Goal: Task Accomplishment & Management: Manage account settings

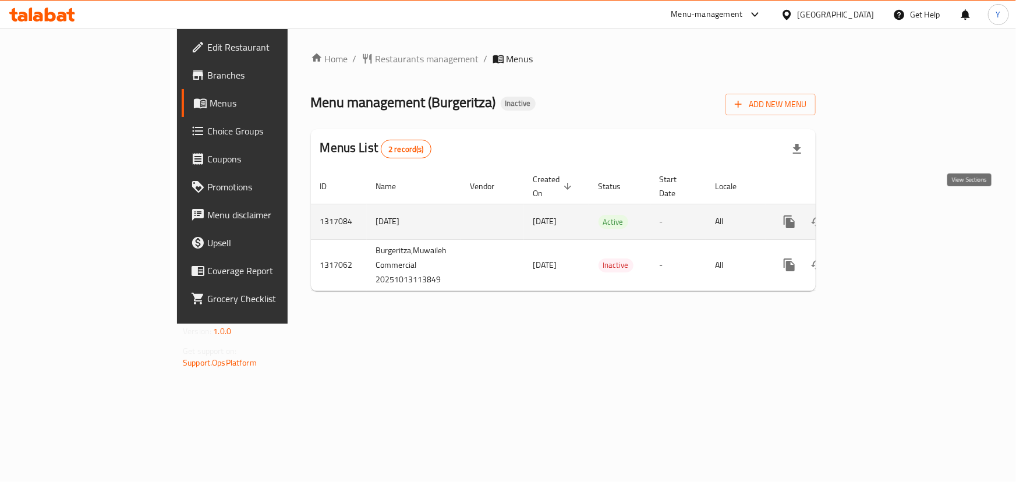
click at [880, 215] on icon "enhanced table" at bounding box center [873, 222] width 14 height 14
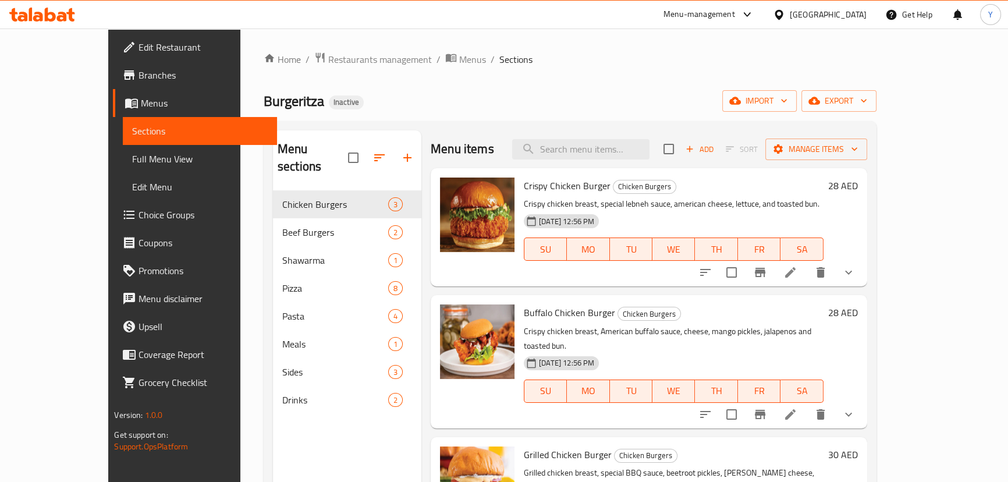
click at [141, 104] on span "Menus" at bounding box center [204, 103] width 126 height 14
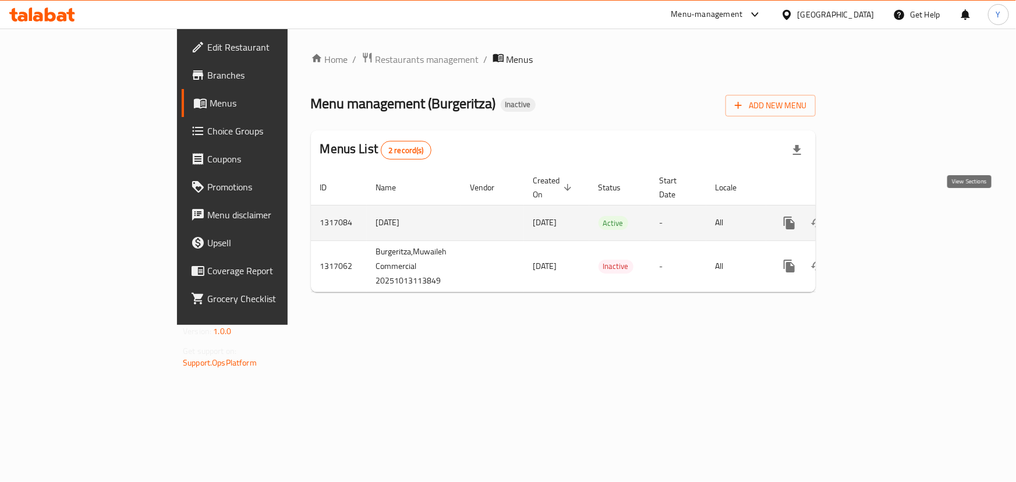
click at [878, 218] on icon "enhanced table" at bounding box center [873, 223] width 10 height 10
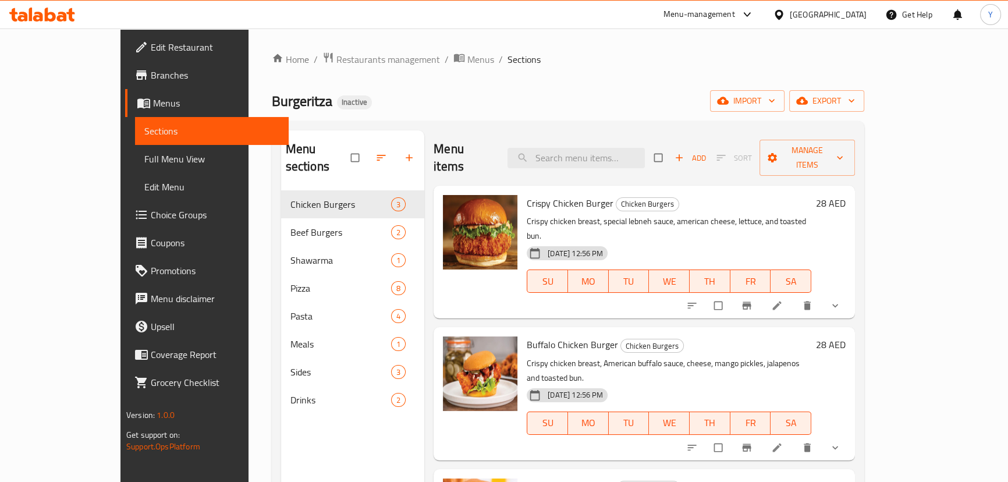
drag, startPoint x: 68, startPoint y: 152, endPoint x: 260, endPoint y: 12, distance: 237.8
click at [144, 152] on span "Full Menu View" at bounding box center [211, 159] width 135 height 14
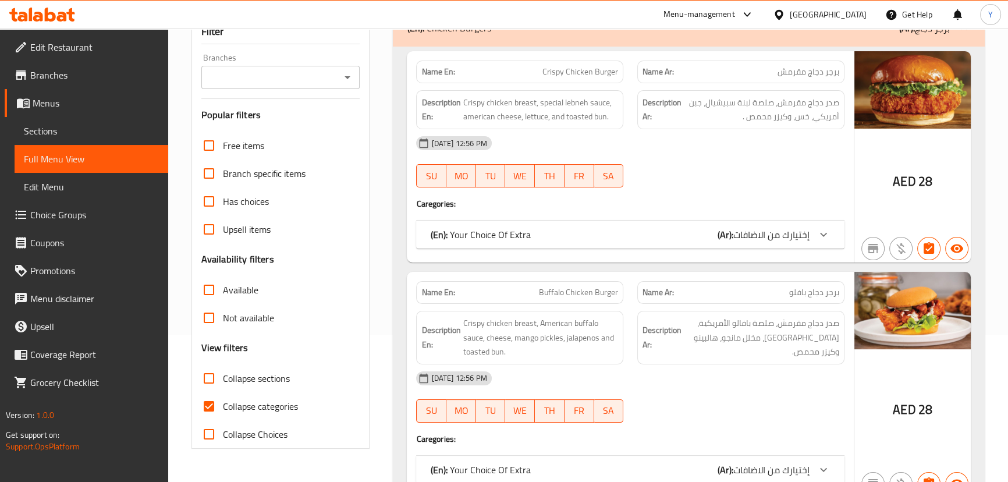
scroll to position [158, 0]
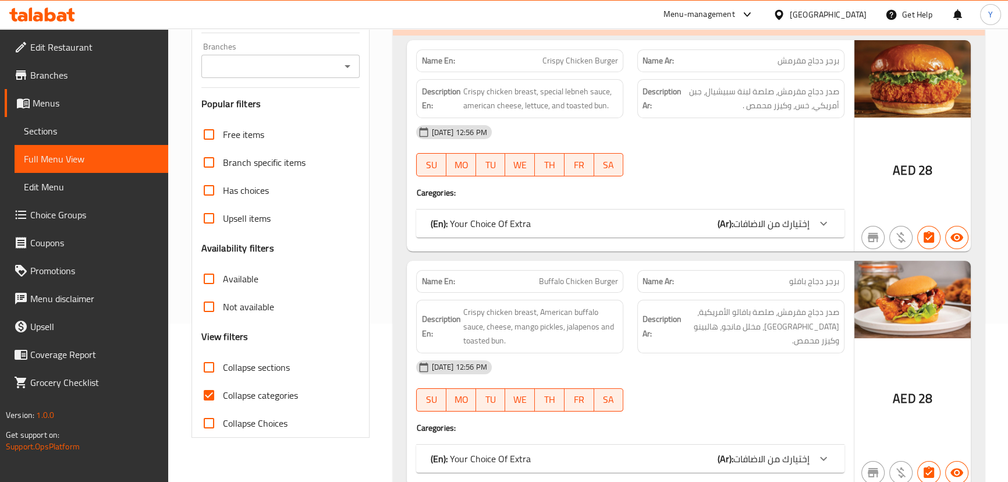
click at [230, 377] on label "Collapse sections" at bounding box center [242, 367] width 95 height 28
click at [223, 377] on input "Collapse sections" at bounding box center [209, 367] width 28 height 28
checkbox input "true"
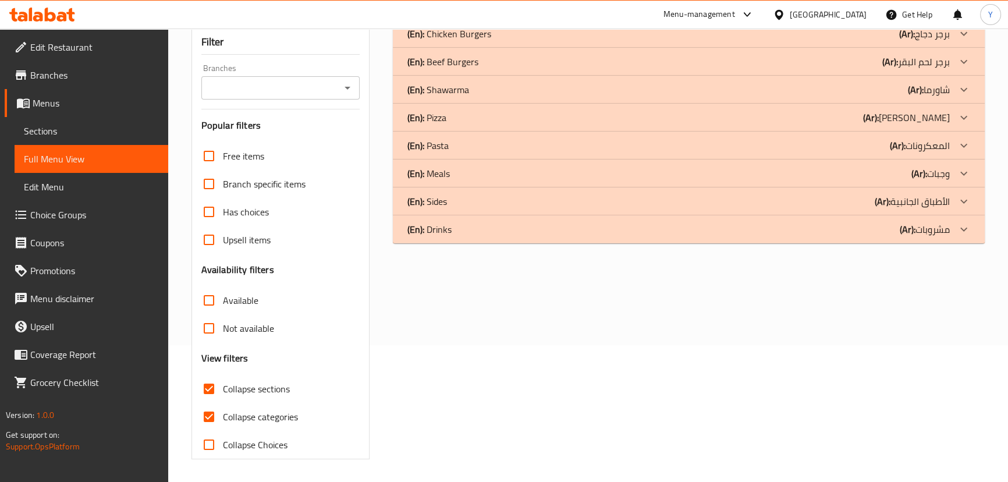
scroll to position [0, 0]
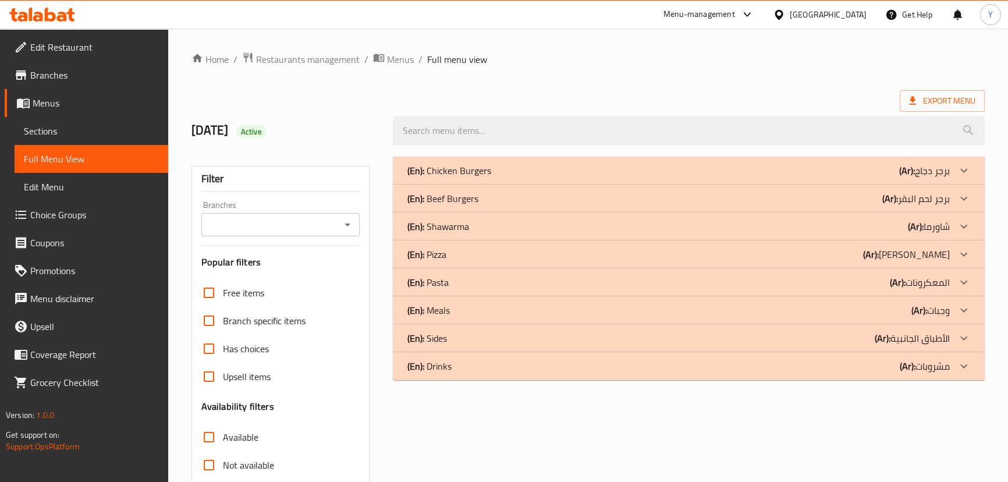
click at [468, 196] on p "(En): Beef Burgers" at bounding box center [442, 198] width 71 height 14
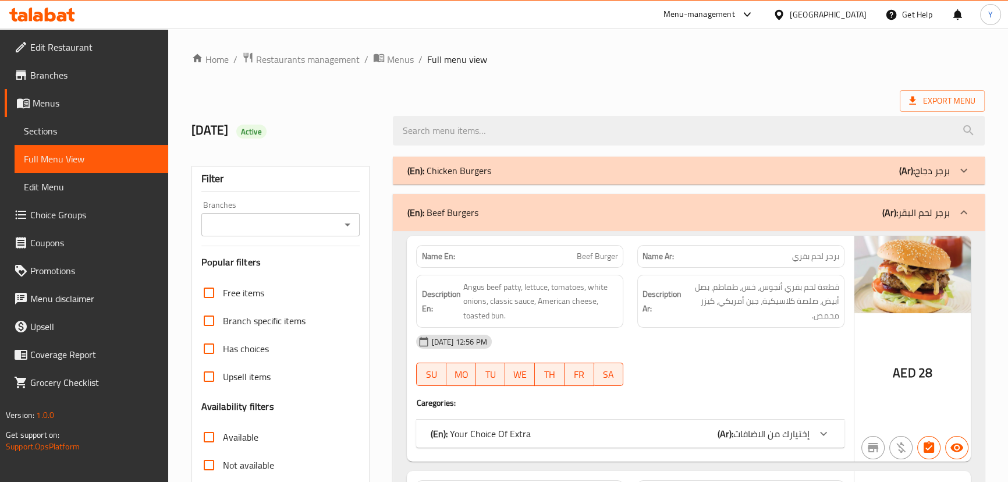
click at [472, 173] on p "(En): Chicken Burgers" at bounding box center [449, 171] width 84 height 14
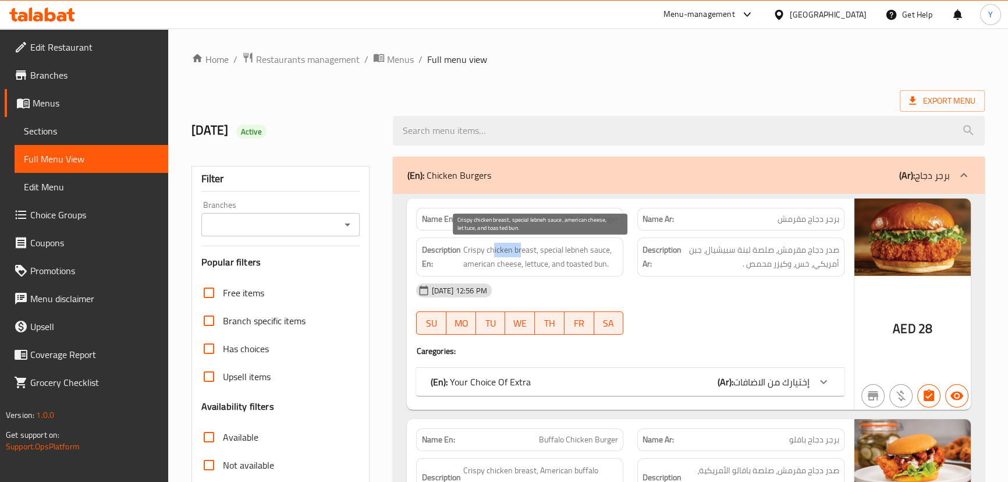
drag, startPoint x: 516, startPoint y: 250, endPoint x: 491, endPoint y: 247, distance: 25.2
click at [494, 247] on span "Crispy chicken breast, special lebneh sauce, american cheese, lettuce, and toas…" at bounding box center [540, 257] width 155 height 29
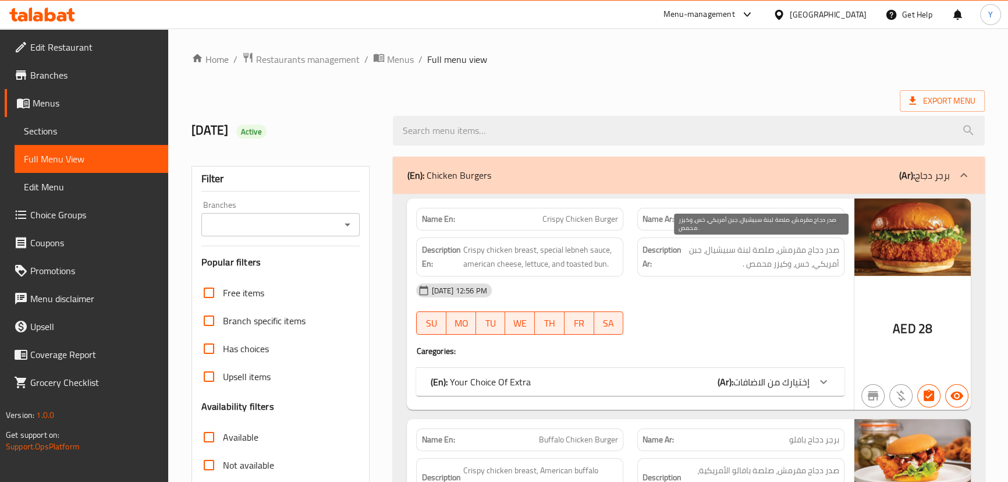
click at [758, 252] on span "صدر دجاج مقرمش، صلصة لبنة سبيشيال، جبن أمريكي، خس، وكيزر محمص ." at bounding box center [761, 257] width 155 height 29
click at [806, 265] on span "صدر دجاج مقرمش، صلصة لبنة سبيشيال، جبن أمريكي، خس، وكيزر محمص ." at bounding box center [761, 257] width 155 height 29
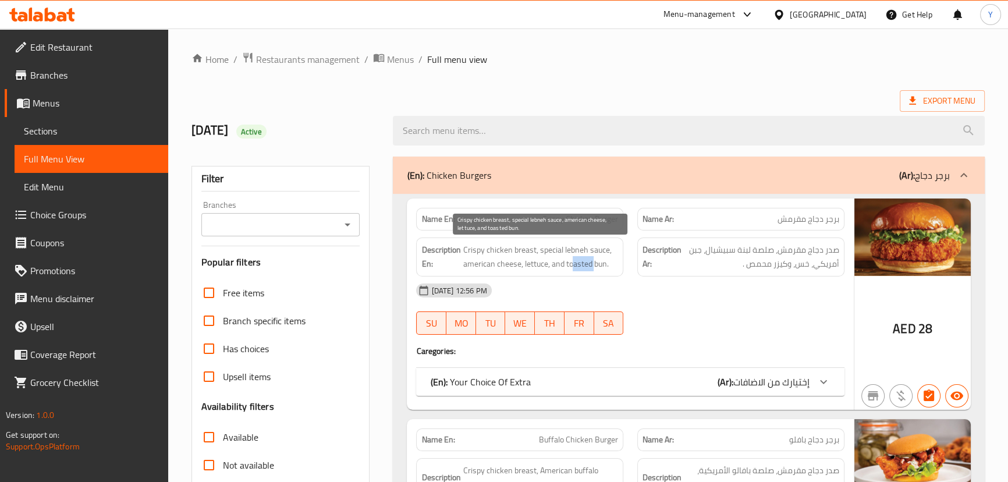
drag, startPoint x: 574, startPoint y: 264, endPoint x: 597, endPoint y: 264, distance: 23.3
click at [597, 264] on span "Crispy chicken breast, special lebneh sauce, american cheese, lettuce, and toas…" at bounding box center [540, 257] width 155 height 29
click at [772, 377] on span "إختيارك من الاضافات" at bounding box center [771, 381] width 76 height 17
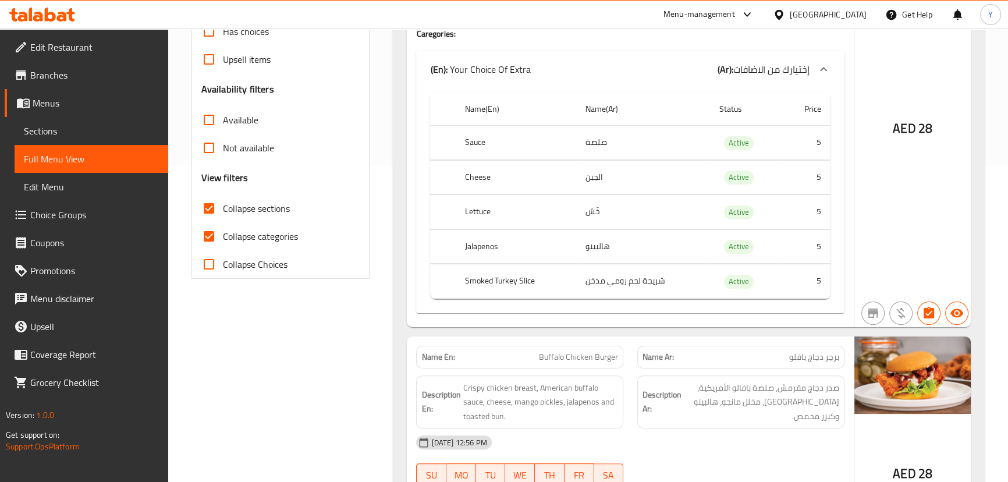
scroll to position [264, 0]
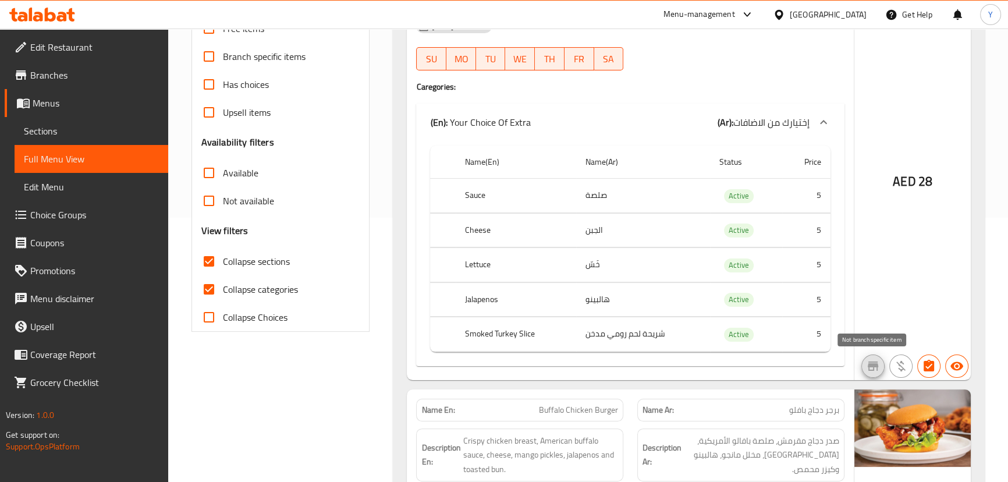
drag, startPoint x: 501, startPoint y: 186, endPoint x: 551, endPoint y: 191, distance: 51.0
click at [538, 190] on th "Sauce" at bounding box center [516, 196] width 120 height 34
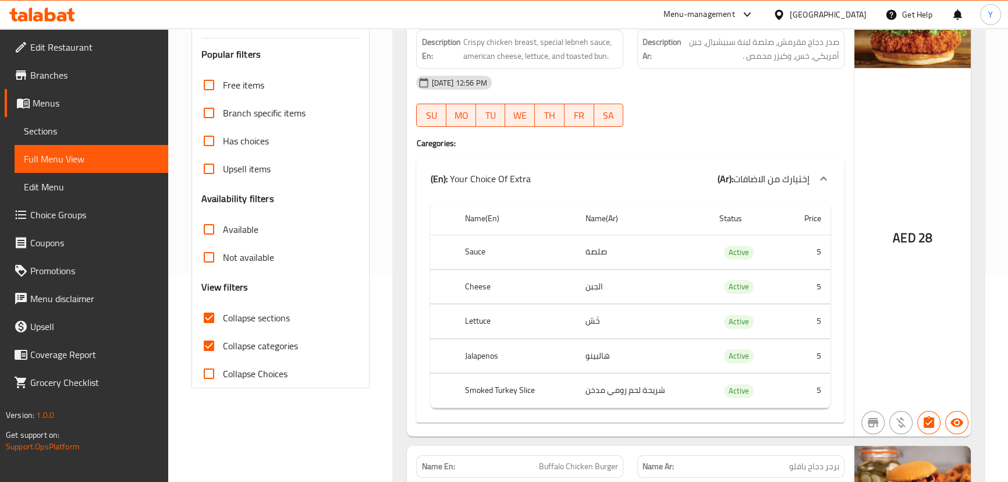
scroll to position [211, 0]
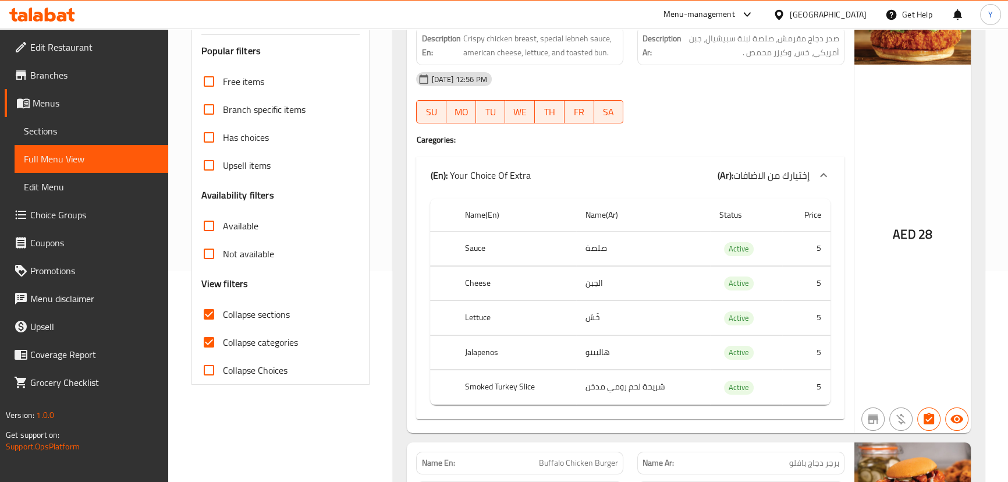
click at [469, 258] on th "Sauce" at bounding box center [516, 249] width 120 height 34
copy th "Sauce"
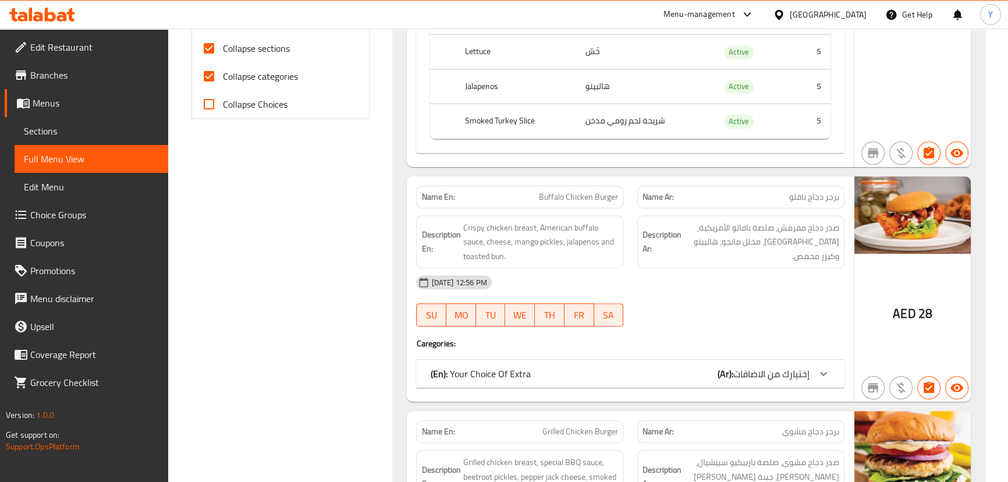
click at [481, 282] on span "[DATE] 12:56 PM" at bounding box center [459, 282] width 65 height 11
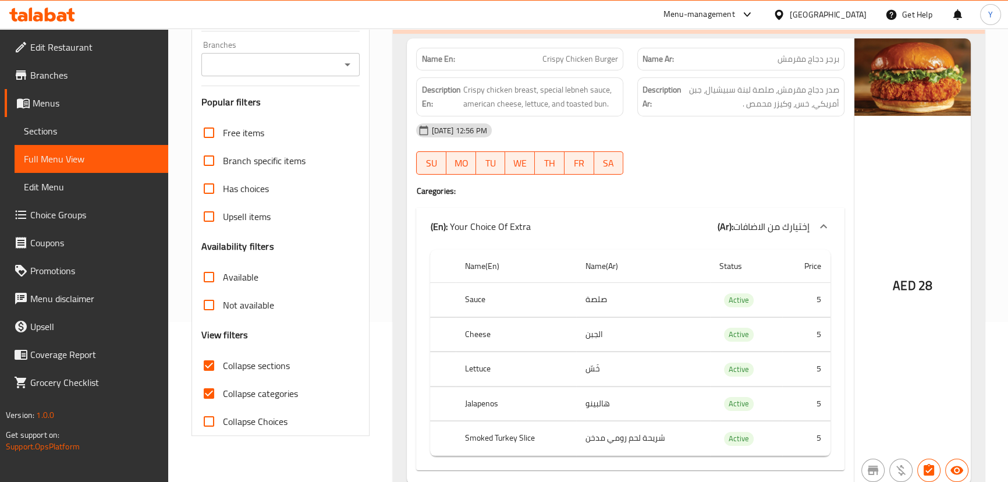
scroll to position [0, 0]
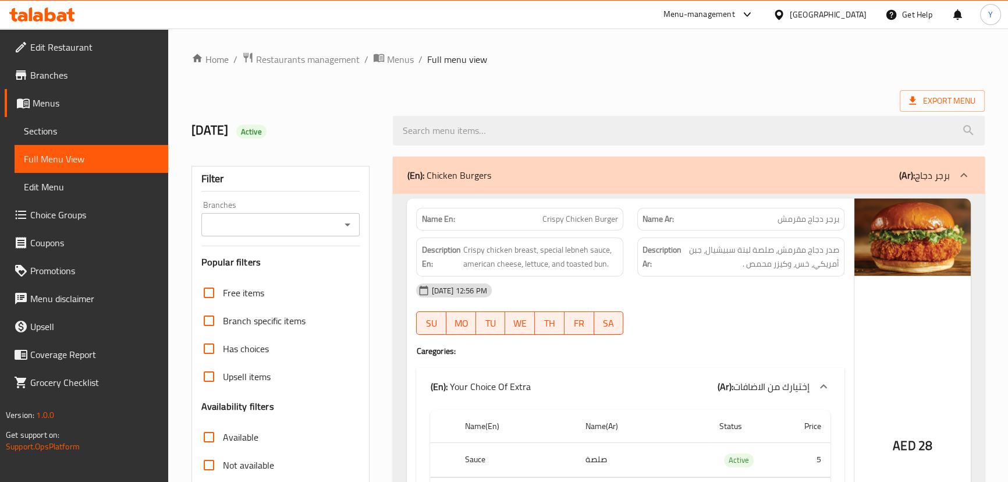
drag, startPoint x: 532, startPoint y: 381, endPoint x: 535, endPoint y: 235, distance: 146.1
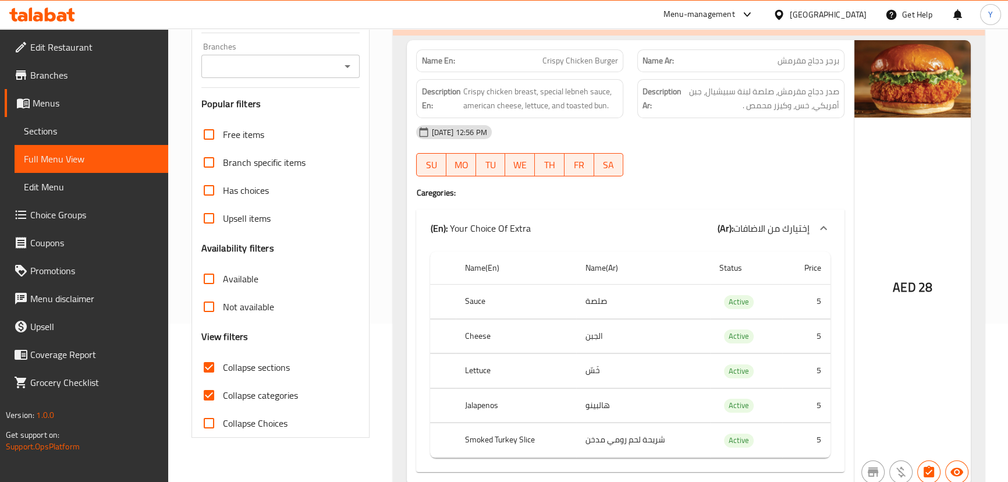
click at [596, 334] on td "الجبن" at bounding box center [643, 336] width 134 height 34
click at [480, 362] on th "Lettuce" at bounding box center [516, 371] width 120 height 34
click at [483, 407] on th "Jalapenos" at bounding box center [516, 405] width 120 height 34
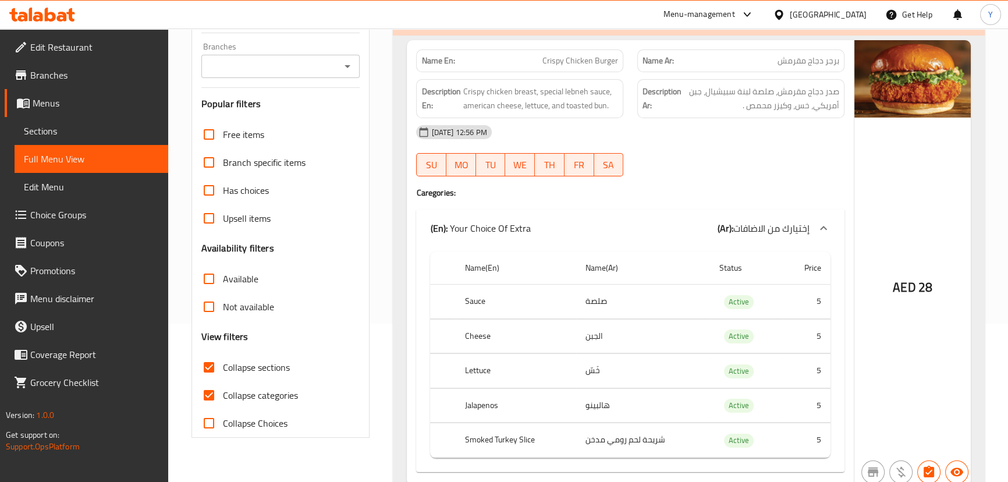
click at [626, 400] on td "هالبينو" at bounding box center [643, 405] width 134 height 34
click at [437, 289] on td "choices table" at bounding box center [443, 302] width 26 height 34
click at [471, 303] on th "Sauce" at bounding box center [516, 302] width 120 height 34
copy th "Sauce"
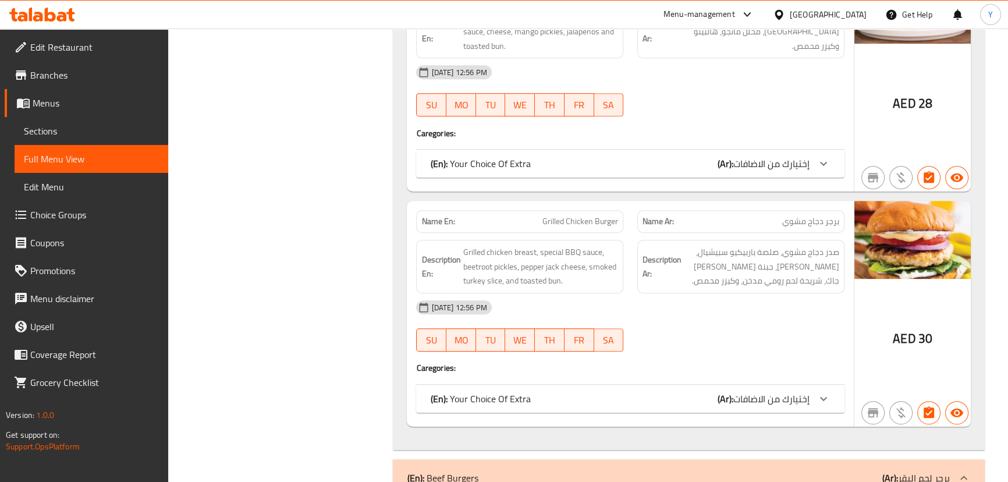
scroll to position [899, 0]
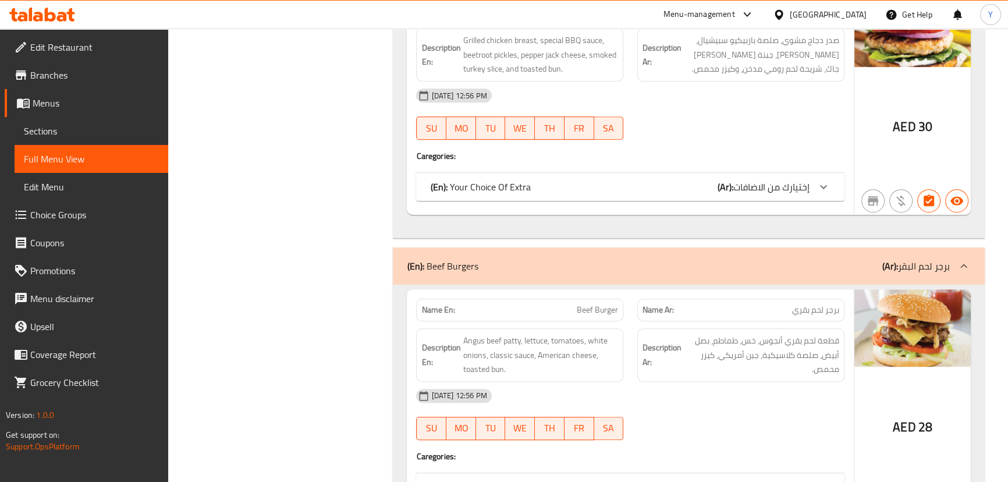
click at [529, 268] on div "(En): Beef Burgers (Ar): برجر لحم البقر" at bounding box center [678, 266] width 542 height 14
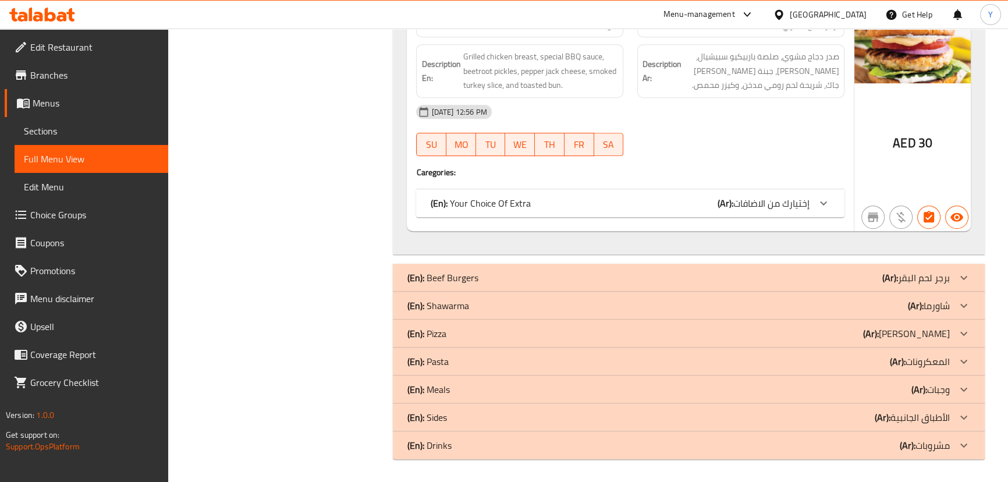
click at [550, 210] on div "(En): Your Choice Of Extra (Ar): إختيارك من الاضافات" at bounding box center [619, 203] width 379 height 14
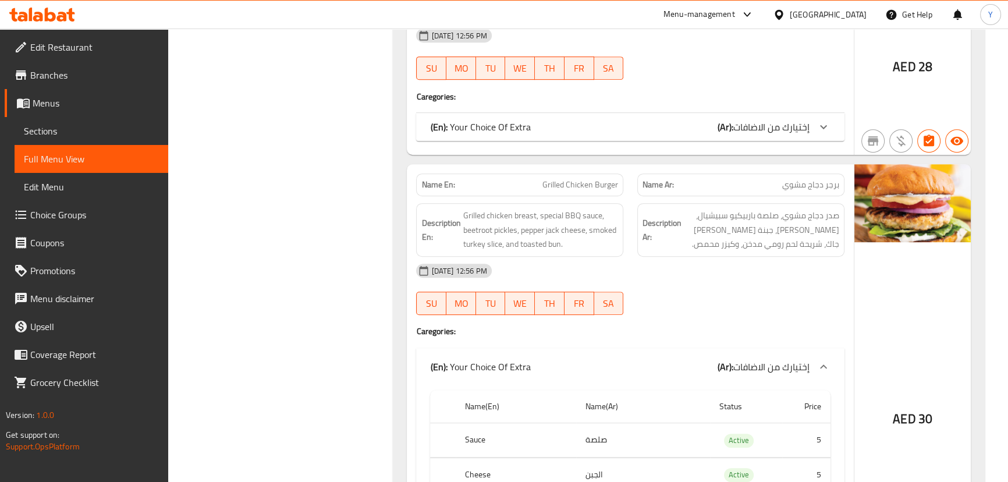
click at [535, 132] on div "(En): Your Choice Of Extra (Ar): إختيارك من الاضافات" at bounding box center [619, 127] width 379 height 14
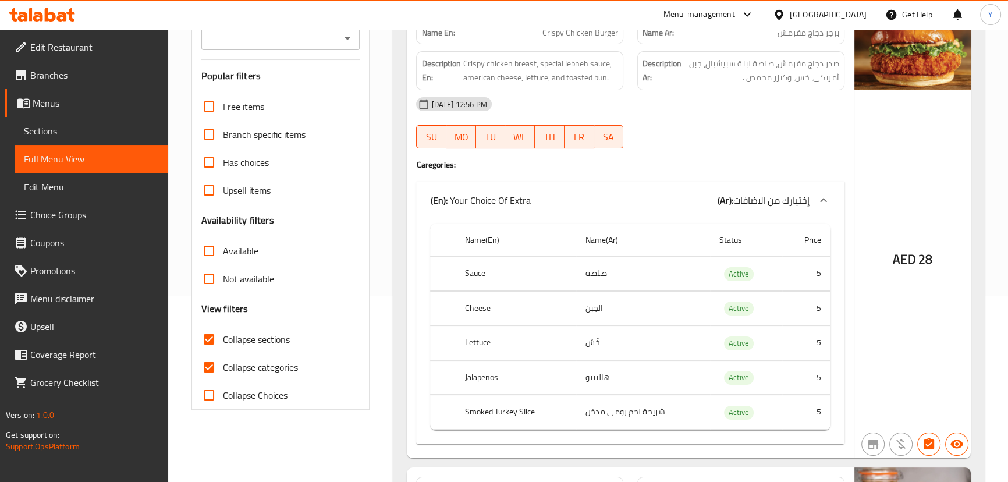
scroll to position [81, 0]
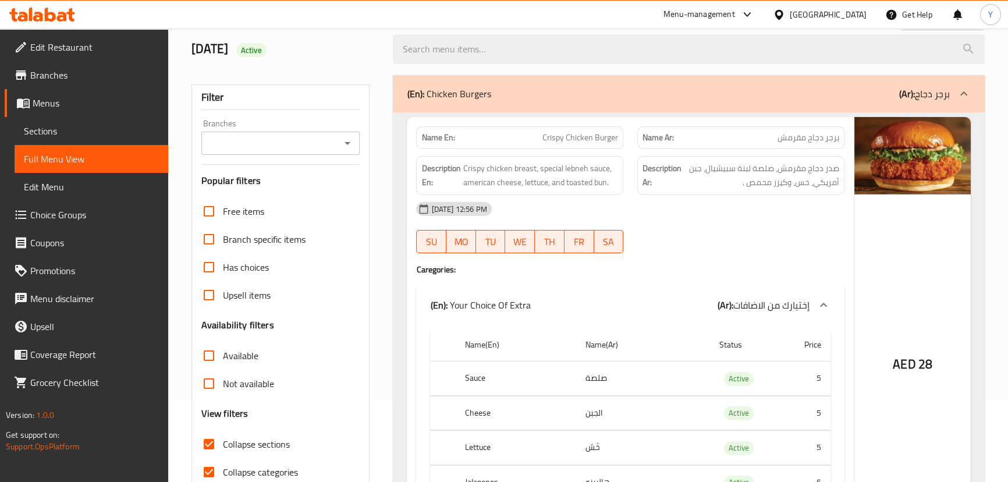
click at [478, 407] on th "Cheese" at bounding box center [516, 413] width 120 height 34
copy th "Cheese"
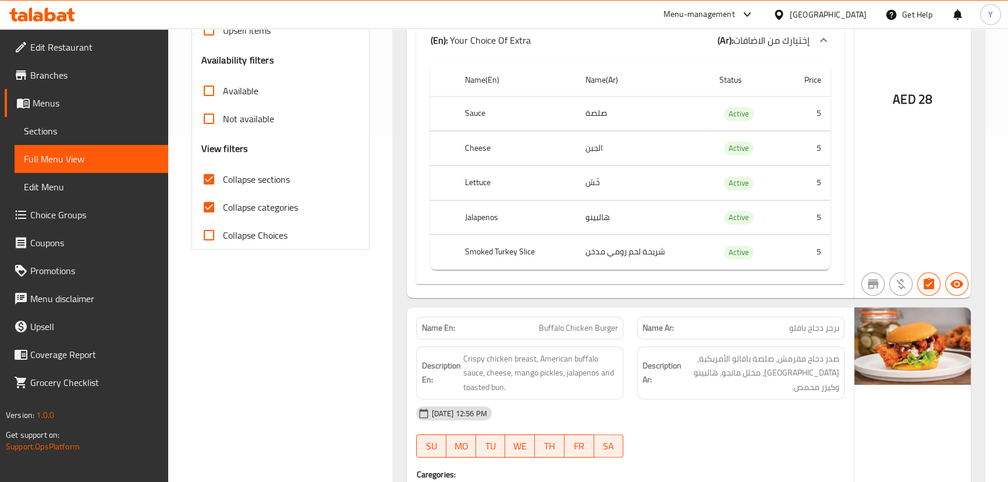
scroll to position [663, 0]
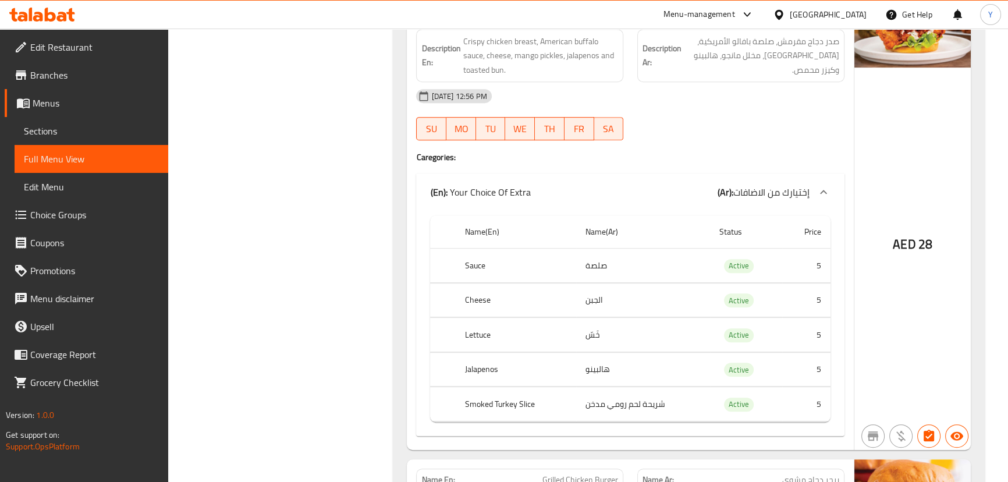
click at [475, 336] on th "Lettuce" at bounding box center [516, 335] width 120 height 34
copy th "Lettuce"
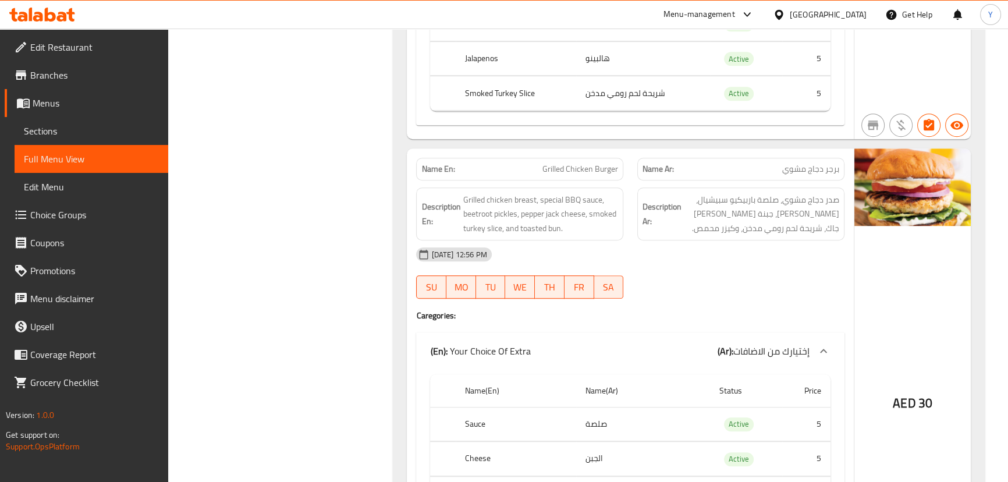
scroll to position [868, 0]
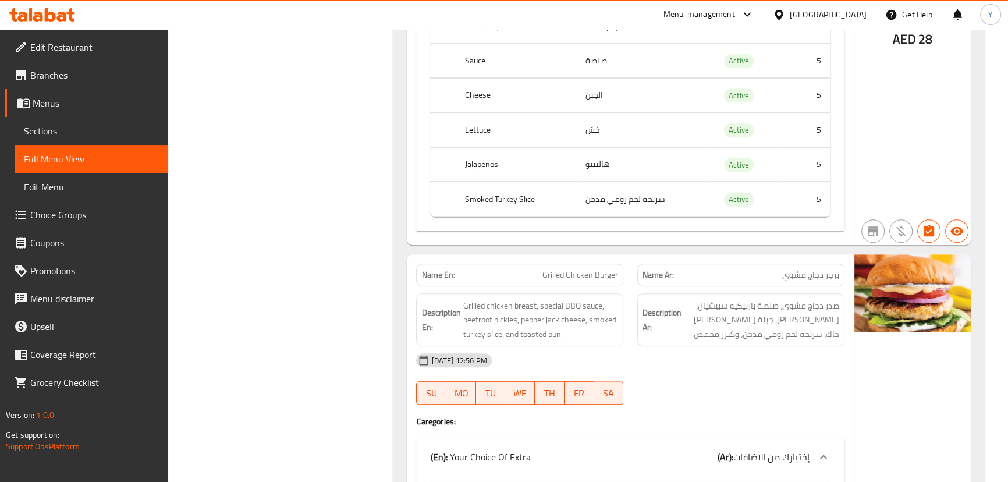
click at [478, 164] on th "Jalapenos" at bounding box center [516, 164] width 120 height 34
copy th "Jalapenos"
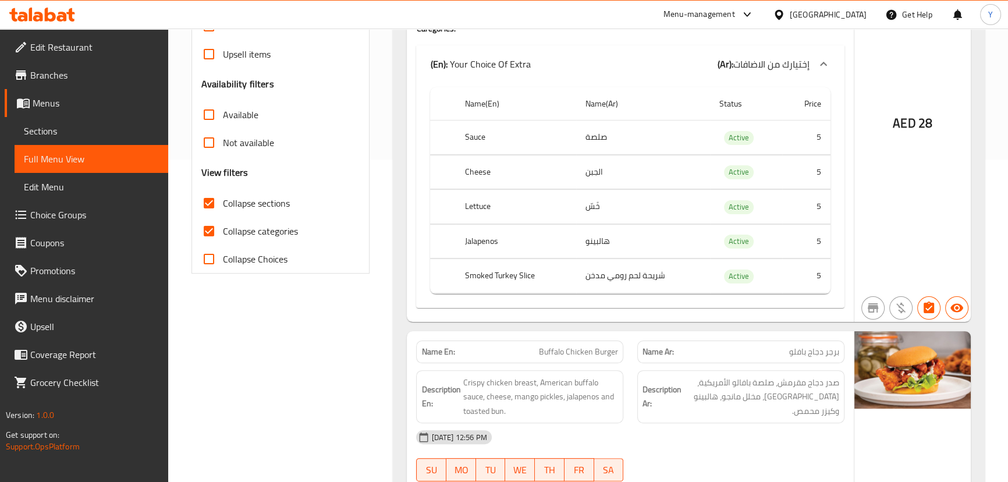
scroll to position [534, 0]
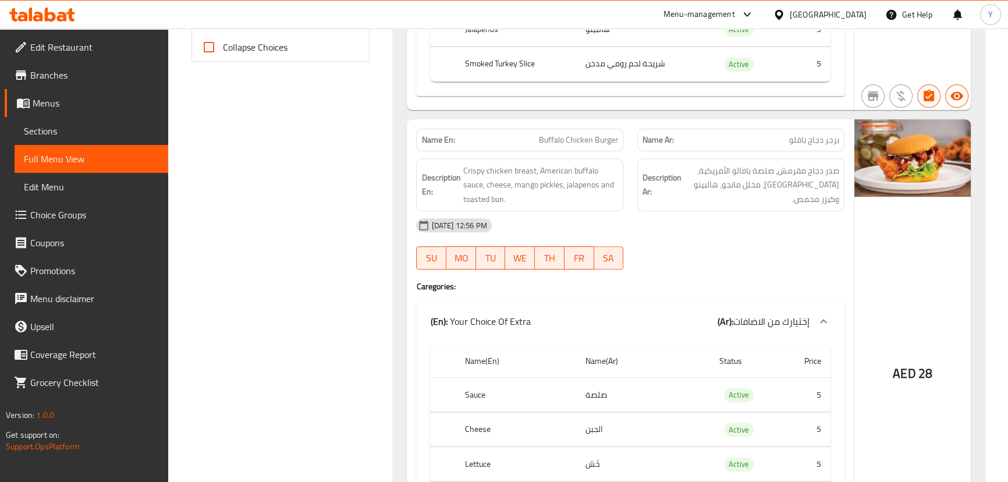
click at [491, 67] on th "Smoked Turkey Slice" at bounding box center [516, 64] width 120 height 34
copy th "Smoked Turkey Slice"
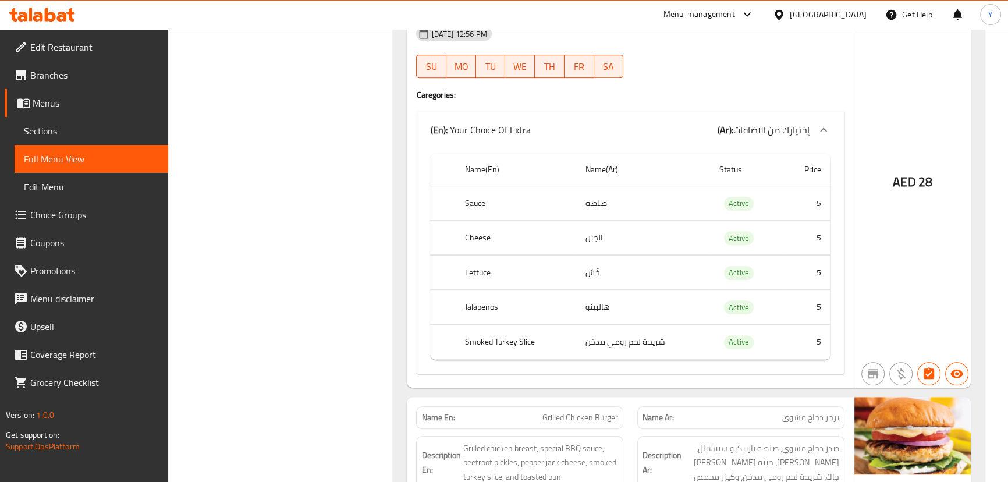
scroll to position [583, 0]
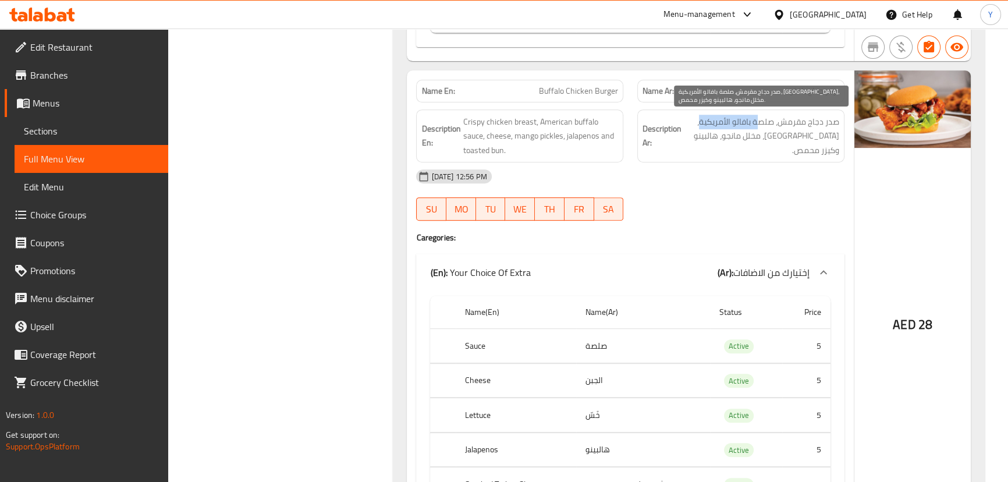
drag, startPoint x: 758, startPoint y: 122, endPoint x: 684, endPoint y: 125, distance: 74.0
click at [697, 123] on span "صدر دجاج مقرمش، صلصة بافالو الأمريكية، [GEOGRAPHIC_DATA]، مخلل مانجو، هالبينو و…" at bounding box center [761, 136] width 155 height 43
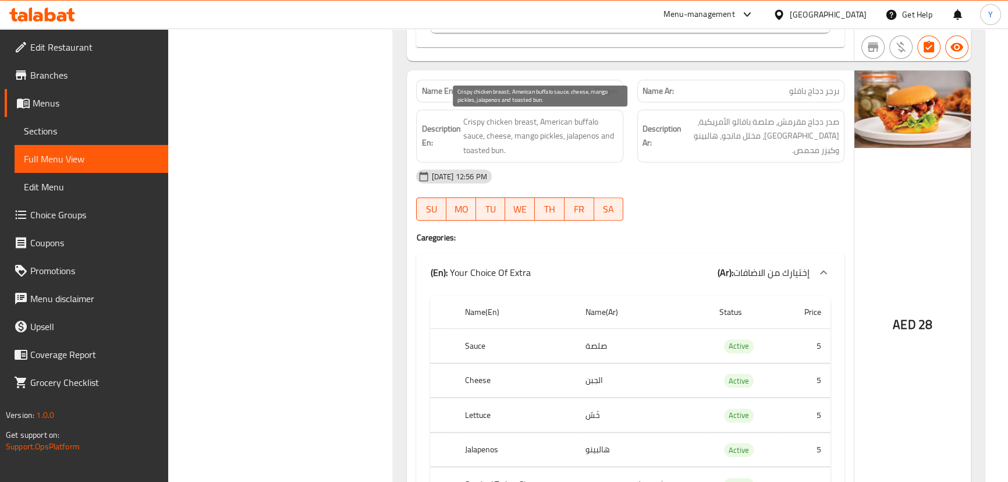
click at [530, 139] on span "Crispy chicken breast, American buffalo sauce, cheese, mango pickles, jalapenos…" at bounding box center [540, 136] width 155 height 43
drag, startPoint x: 530, startPoint y: 139, endPoint x: 542, endPoint y: 137, distance: 12.3
click at [542, 137] on span "Crispy chicken breast, American buffalo sauce, cheese, mango pickles, jalapenos…" at bounding box center [540, 136] width 155 height 43
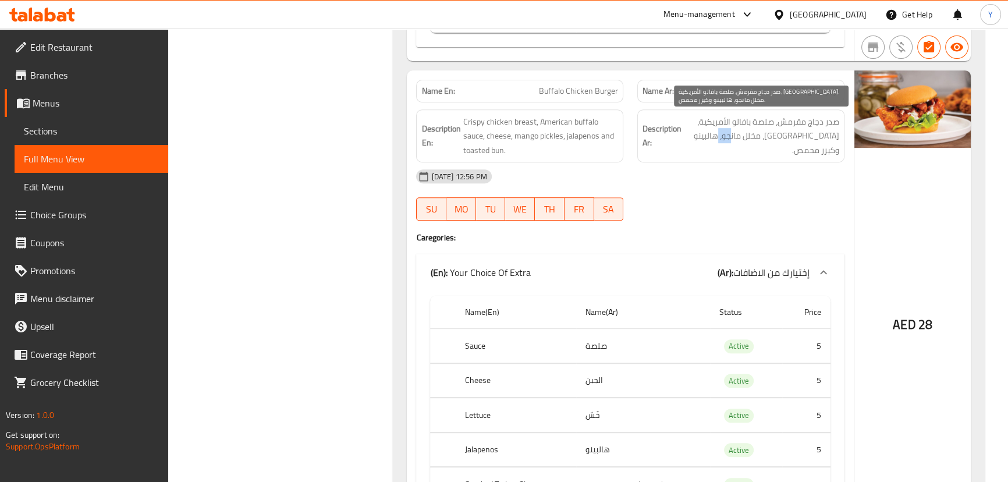
drag, startPoint x: 746, startPoint y: 133, endPoint x: 726, endPoint y: 133, distance: 20.4
click at [733, 133] on span "صدر دجاج مقرمش، صلصة بافالو الأمريكية، [GEOGRAPHIC_DATA]، مخلل مانجو، هالبينو و…" at bounding box center [761, 136] width 155 height 43
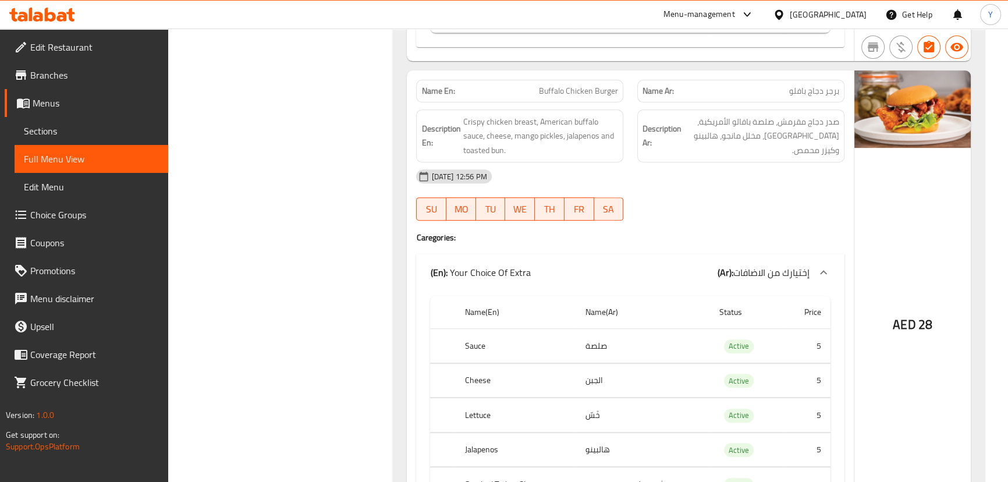
click at [769, 144] on div "Description Ar: صدر دجاج مقرمش، صلصة بافالو الأمريكية، جبن، مخلل مانجو، هالبينو…" at bounding box center [740, 136] width 207 height 54
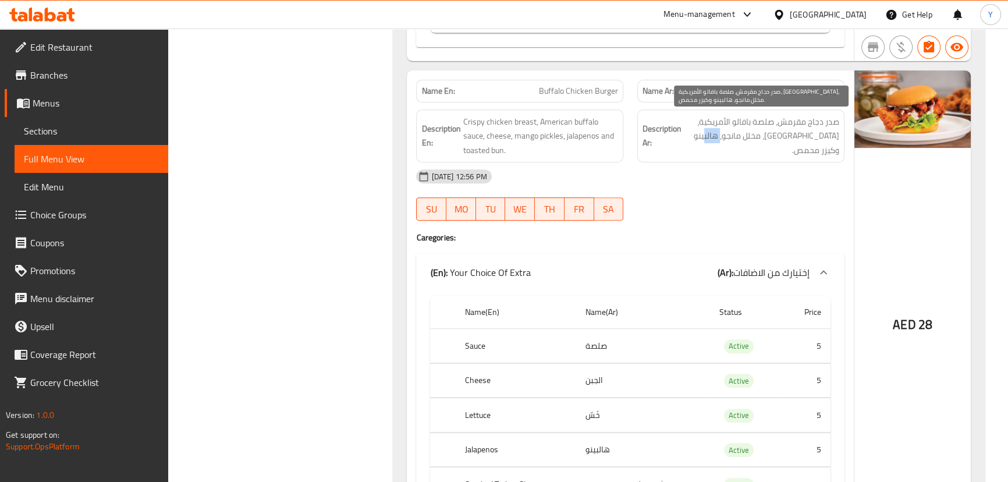
drag, startPoint x: 737, startPoint y: 137, endPoint x: 711, endPoint y: 137, distance: 26.8
click at [711, 137] on span "صدر دجاج مقرمش، صلصة بافالو الأمريكية، [GEOGRAPHIC_DATA]، مخلل مانجو، هالبينو و…" at bounding box center [761, 136] width 155 height 43
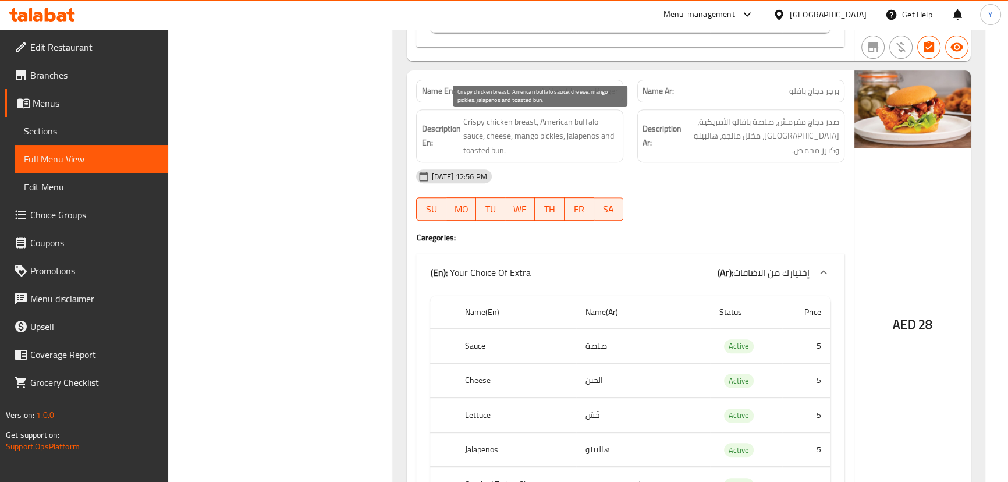
click at [591, 137] on span "Crispy chicken breast, American buffalo sauce, cheese, mango pickles, jalapenos…" at bounding box center [540, 136] width 155 height 43
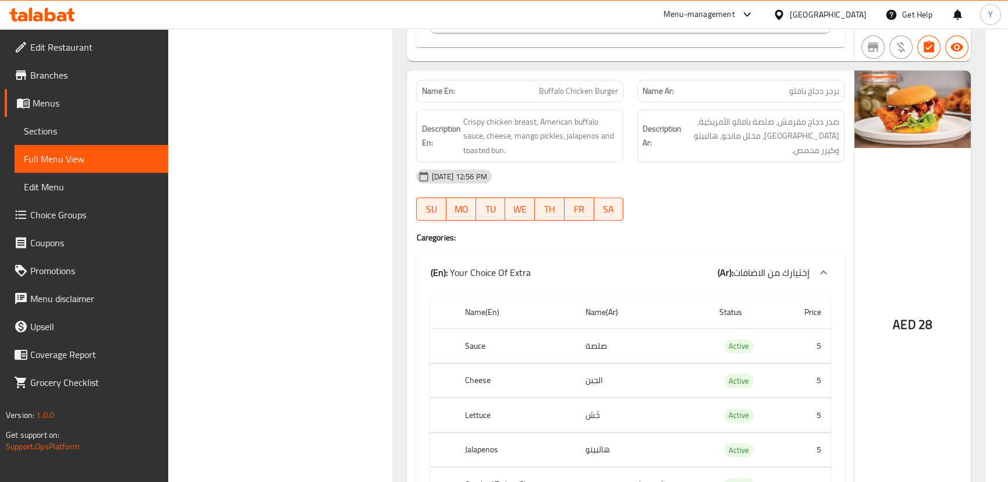
click at [753, 169] on div "[DATE] 12:56 PM" at bounding box center [630, 176] width 442 height 28
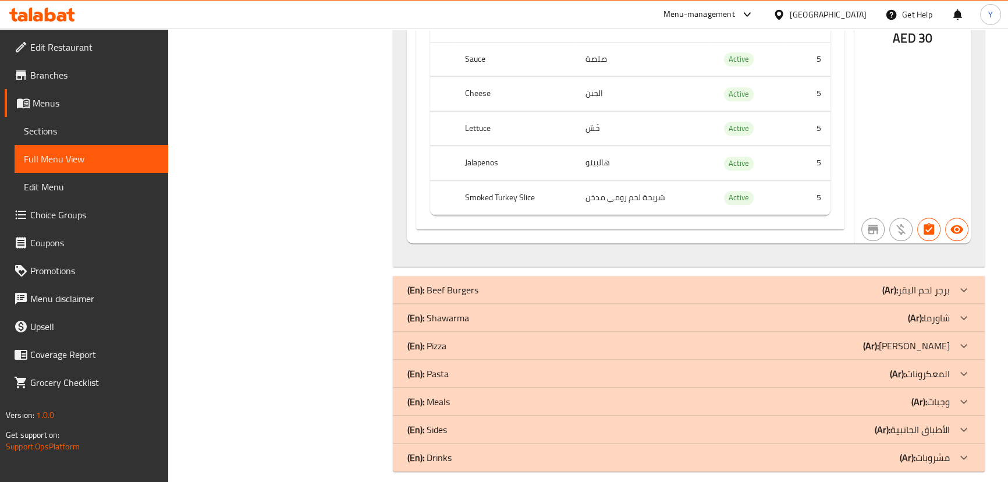
scroll to position [1351, 0]
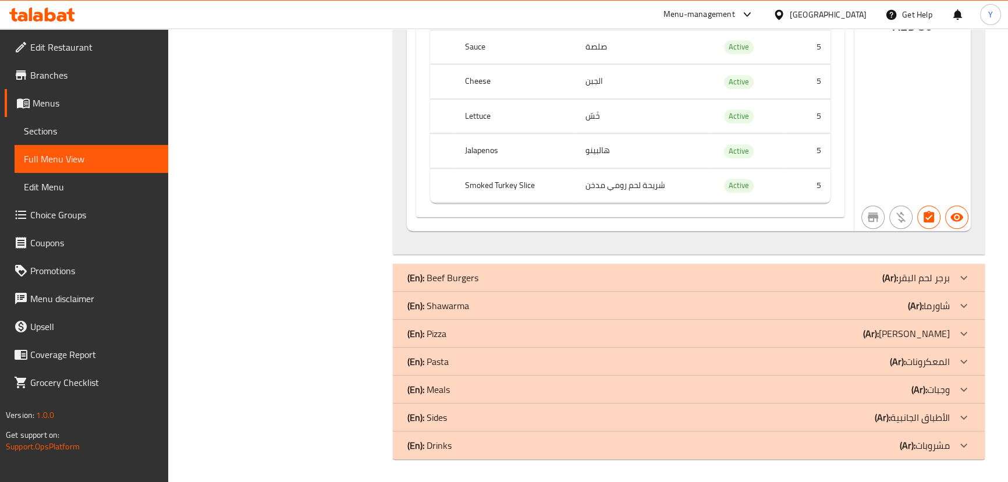
click at [908, 264] on div "(En): Beef Burgers (Ar): برجر لحم البقر" at bounding box center [688, 278] width 591 height 28
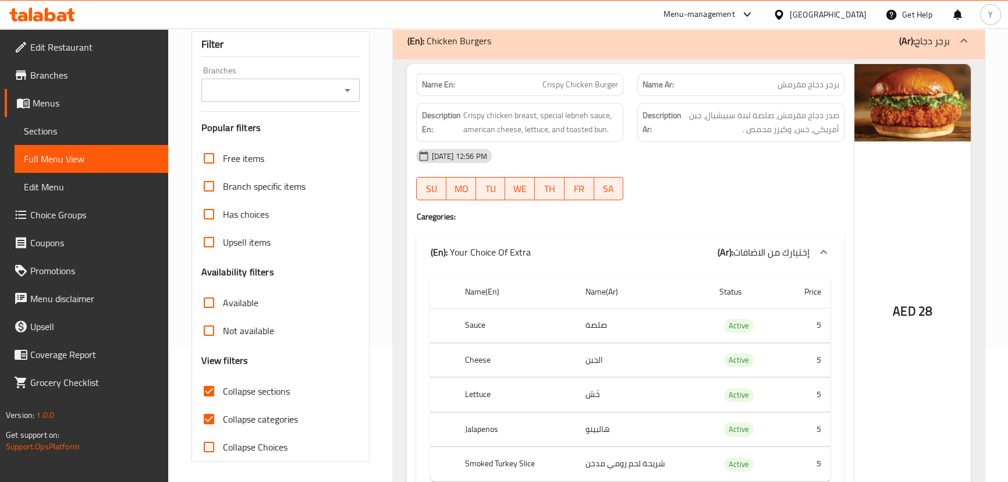
scroll to position [0, 0]
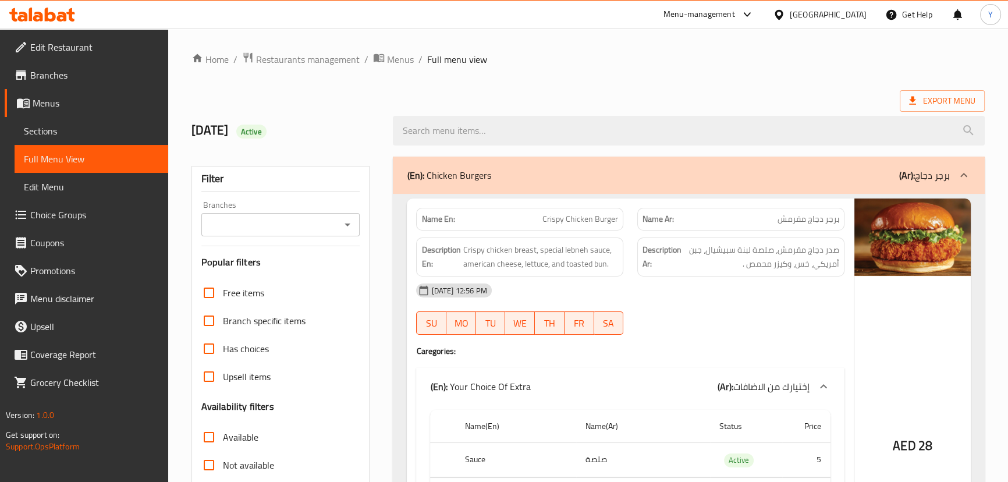
click at [621, 178] on div "(En): Chicken Burgers (Ar): برجر دجاج" at bounding box center [678, 175] width 542 height 14
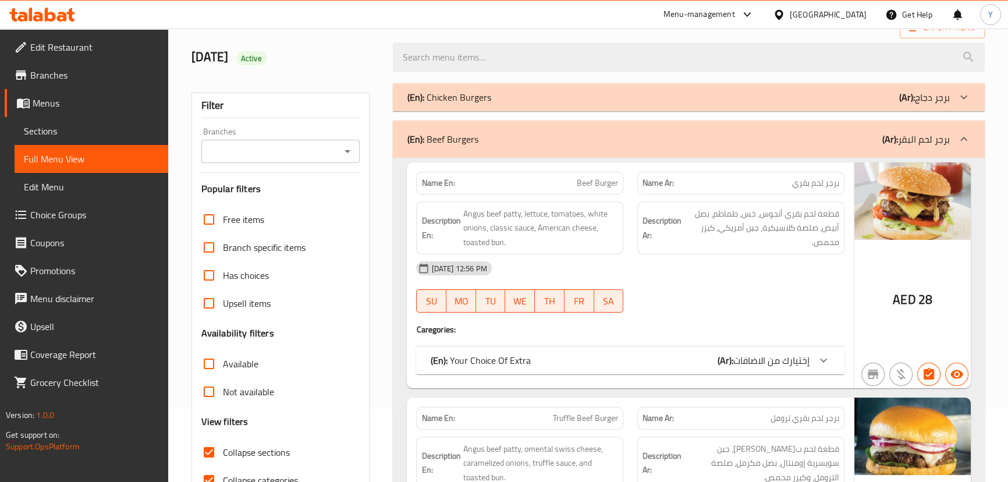
scroll to position [158, 0]
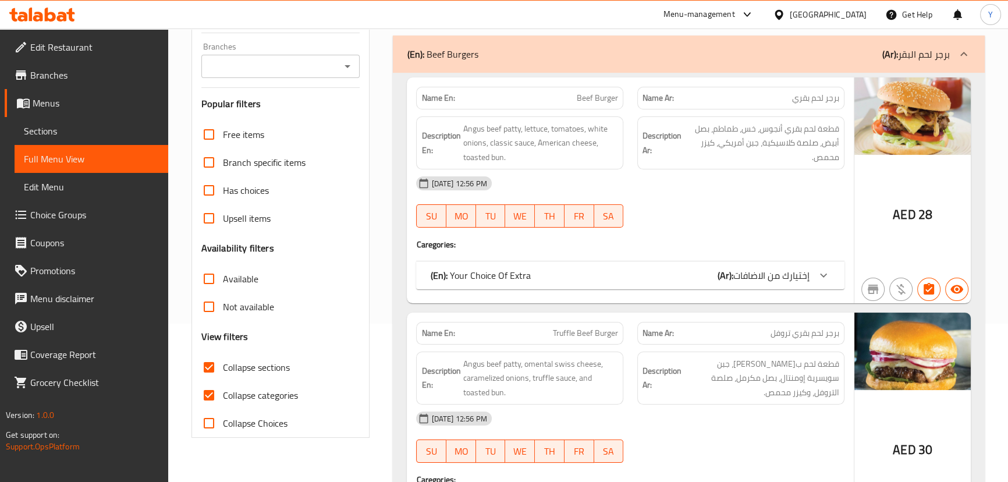
click at [745, 278] on span "إختيارك من الاضافات" at bounding box center [771, 275] width 76 height 17
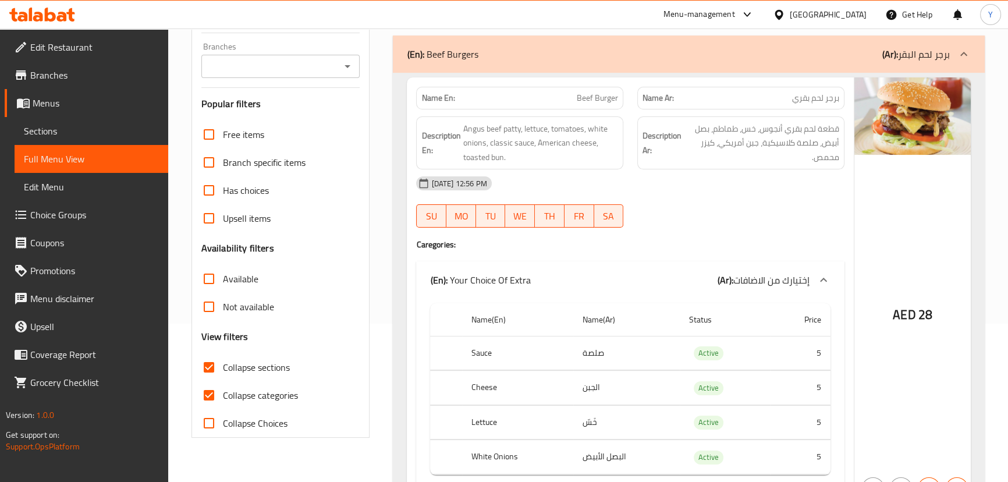
click at [510, 413] on th "Lettuce" at bounding box center [517, 422] width 111 height 34
drag, startPoint x: 509, startPoint y: 445, endPoint x: 609, endPoint y: 445, distance: 99.5
click at [609, 445] on tr "White Onions البصل الأبيض Active 5" at bounding box center [630, 457] width 400 height 34
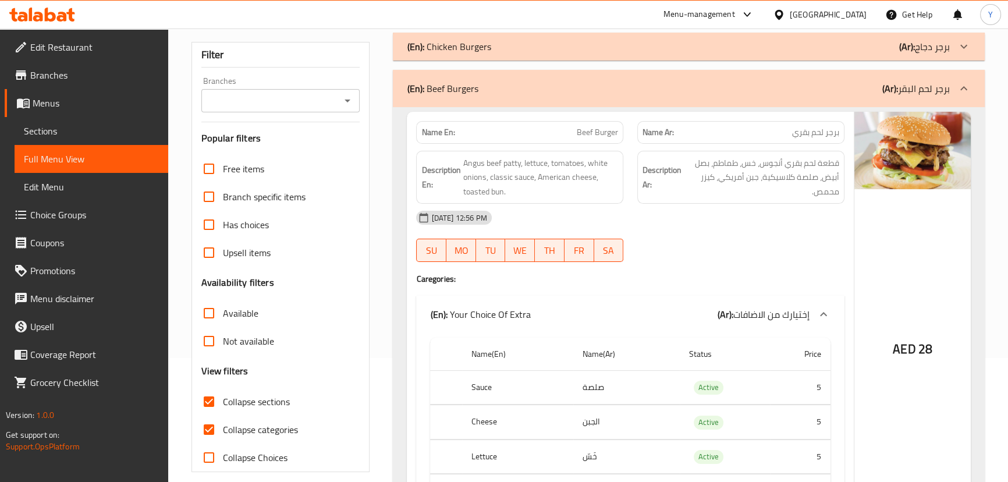
scroll to position [105, 0]
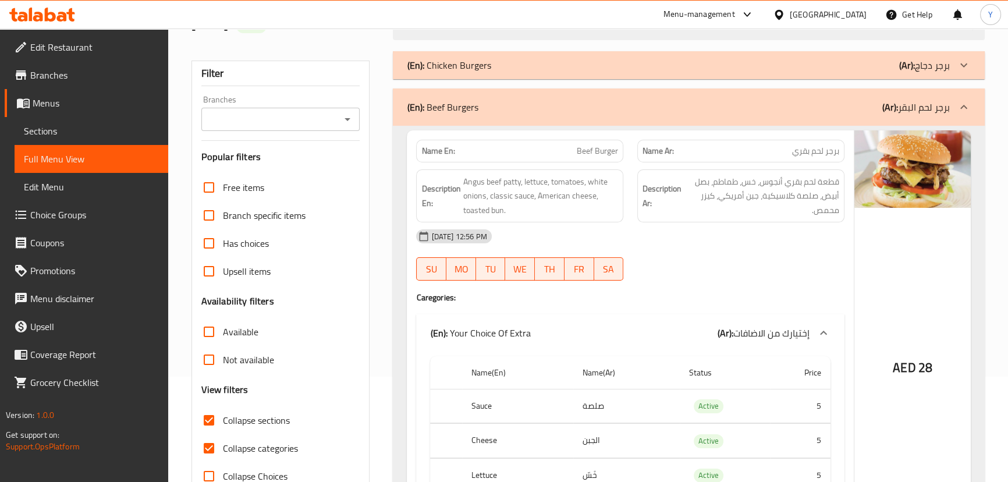
click at [930, 283] on div "AED 28" at bounding box center [912, 342] width 116 height 425
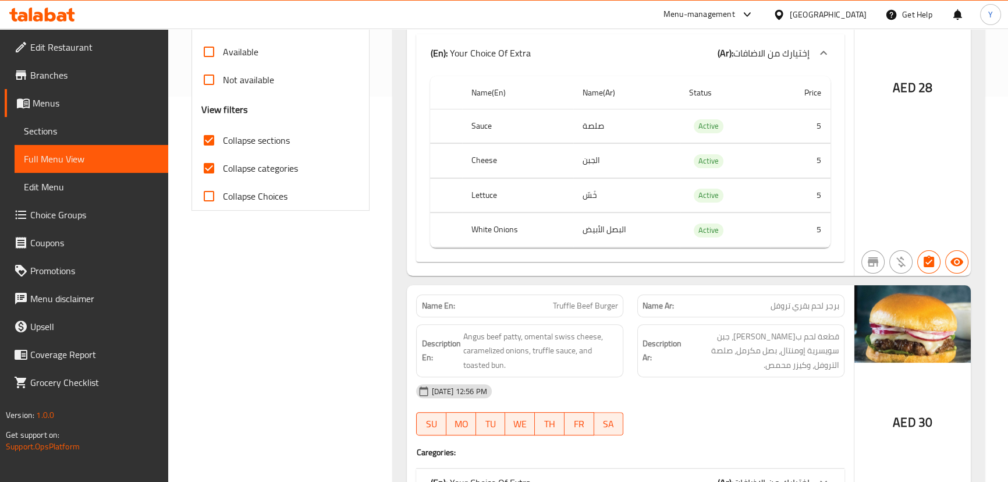
scroll to position [423, 0]
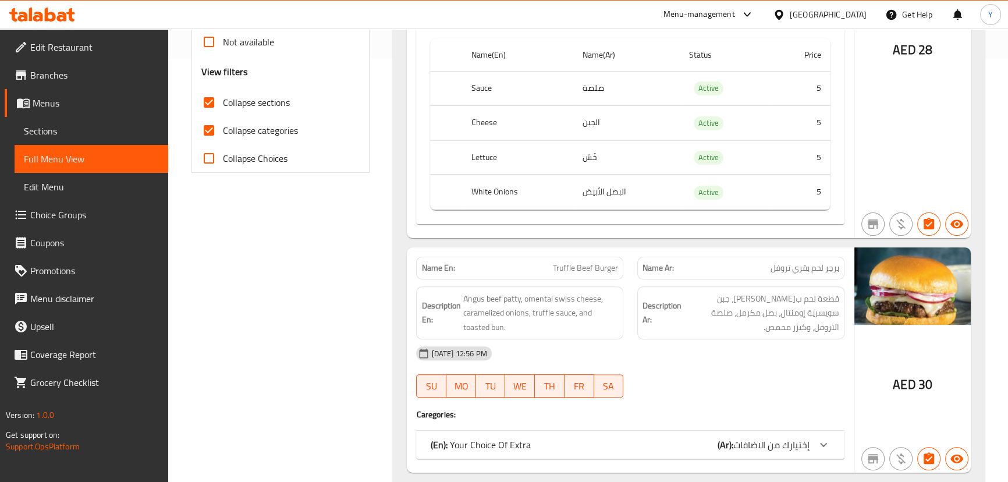
click at [753, 443] on span "إختيارك من الاضافات" at bounding box center [771, 444] width 76 height 17
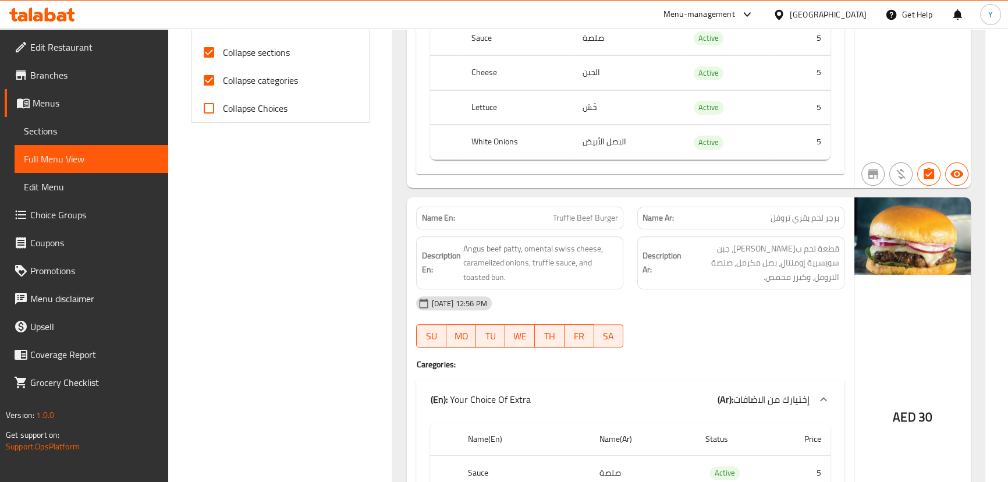
scroll to position [476, 0]
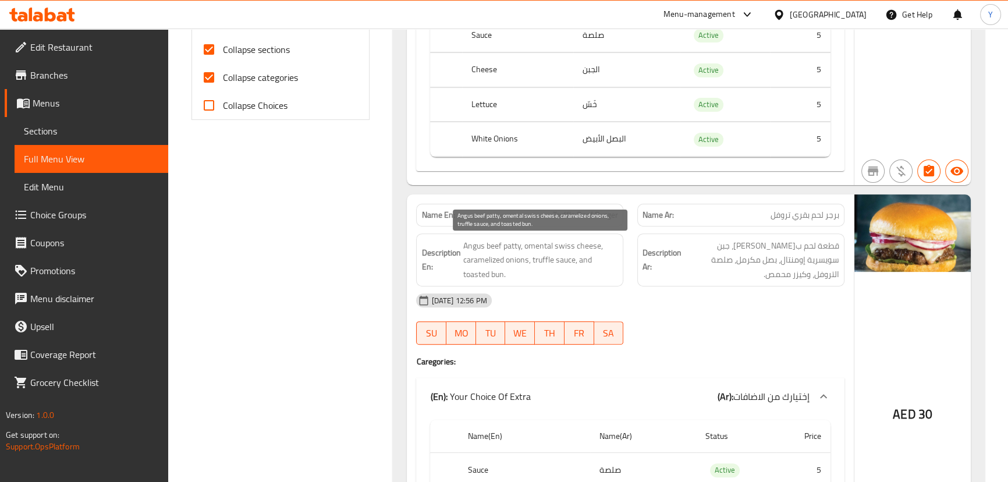
click at [483, 239] on span "Angus beef patty, omental swiss cheese, caramelized onions, truffle sauce, and …" at bounding box center [540, 260] width 155 height 43
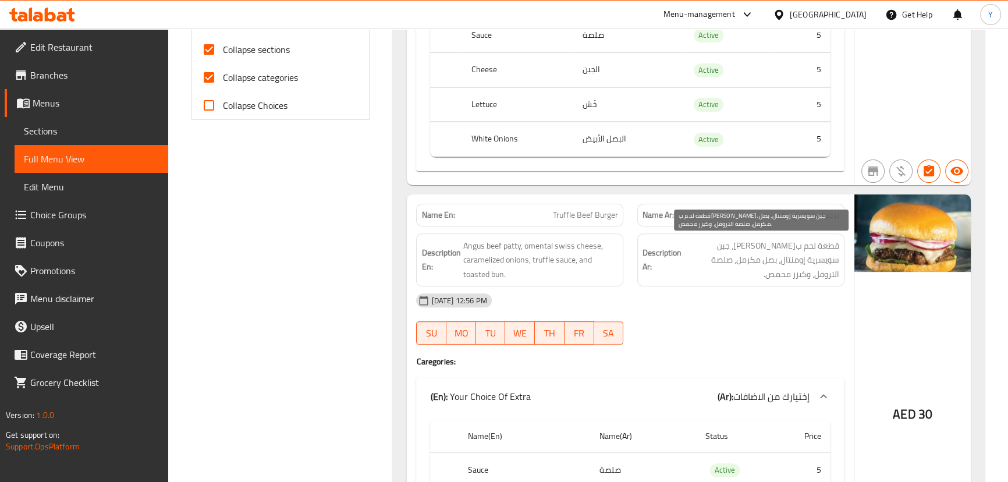
click at [736, 247] on span "قطعة لحم بقري أنجوس، جبن سويسرية إومنتال، بصل مكرمل، صلصة التروفل، وكيزر محمص." at bounding box center [761, 260] width 155 height 43
drag, startPoint x: 736, startPoint y: 247, endPoint x: 716, endPoint y: 246, distance: 20.4
click at [716, 246] on span "قطعة لحم بقري أنجوس، جبن سويسرية إومنتال، بصل مكرمل، صلصة التروفل، وكيزر محمص." at bounding box center [761, 260] width 155 height 43
click at [825, 267] on span "قطعة لحم بقري أنجوس، جبن سويسرية إومنتال، بصل مكرمل، صلصة التروفل، وكيزر محمص." at bounding box center [761, 260] width 155 height 43
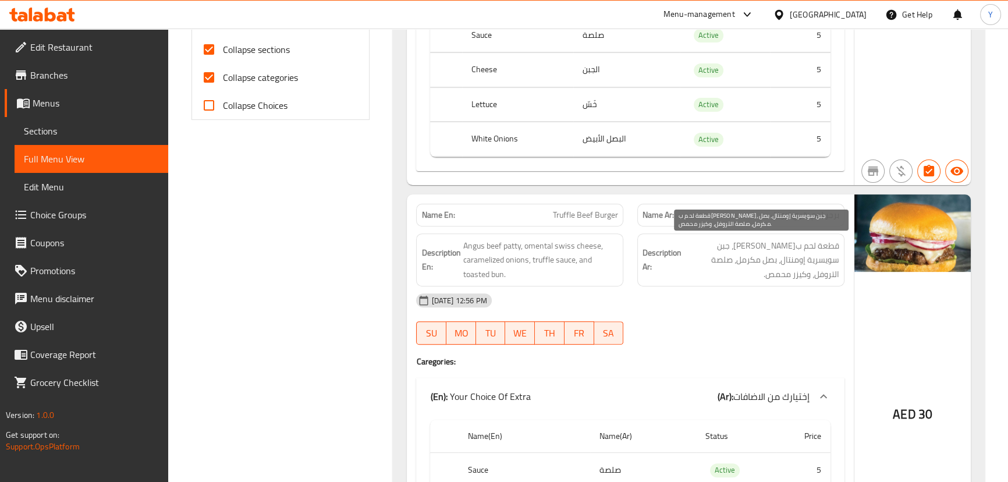
click at [824, 263] on span "قطعة لحم بقري أنجوس، جبن سويسرية إومنتال، بصل مكرمل، صلصة التروفل، وكيزر محمص." at bounding box center [761, 260] width 155 height 43
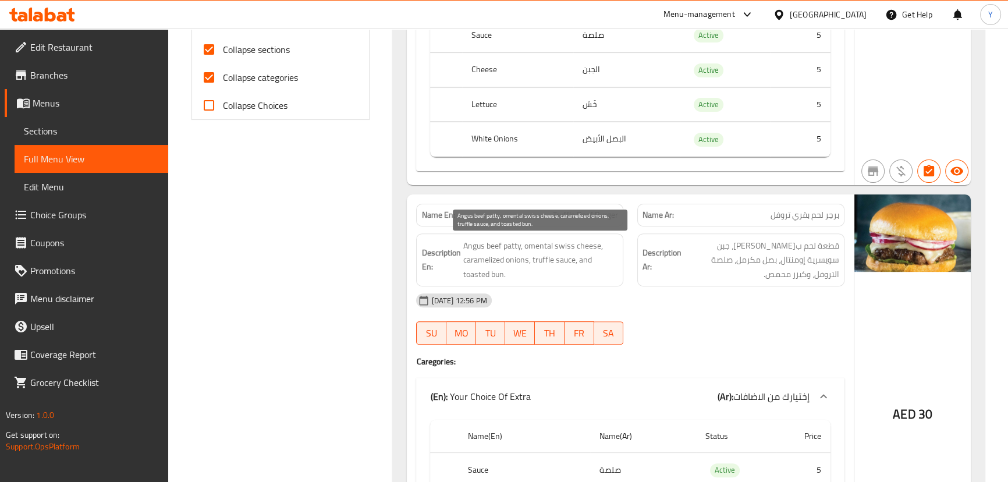
click at [544, 240] on span "Angus beef patty, omental swiss cheese, caramelized onions, truffle sauce, and …" at bounding box center [540, 260] width 155 height 43
click at [549, 241] on span "Angus beef patty, omental swiss cheese, caramelized onions, truffle sauce, and …" at bounding box center [540, 260] width 155 height 43
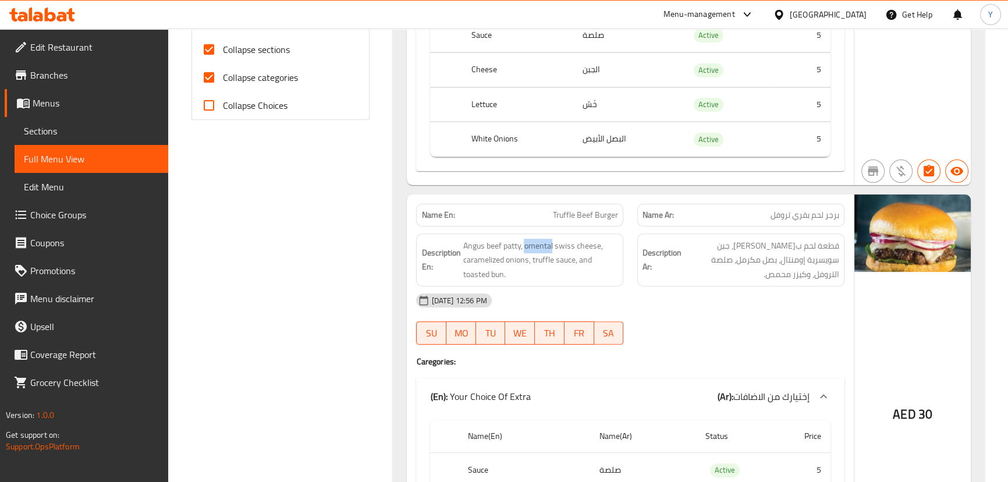
scroll to position [634, 0]
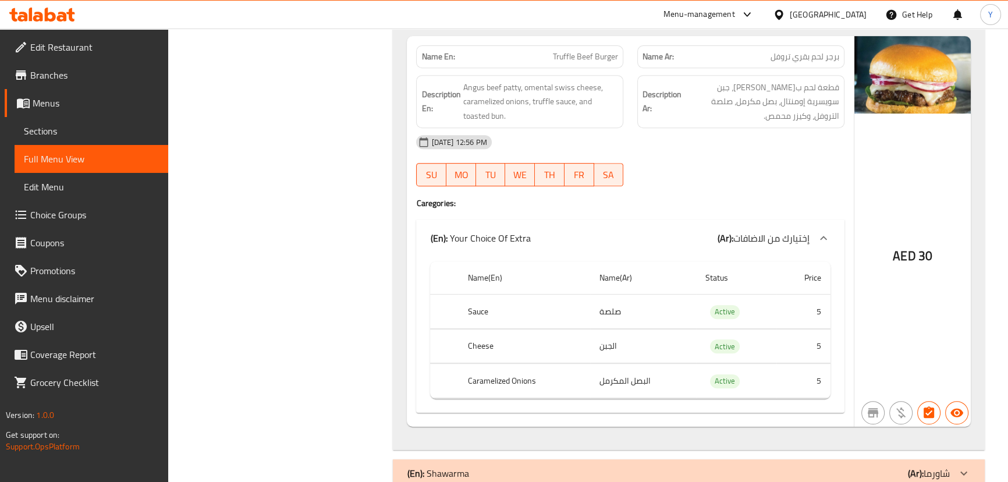
click at [472, 352] on th "Cheese" at bounding box center [525, 346] width 132 height 34
click at [604, 374] on td "البصل المكرمل" at bounding box center [643, 381] width 106 height 34
click at [603, 375] on td "البصل المكرمل" at bounding box center [643, 381] width 106 height 34
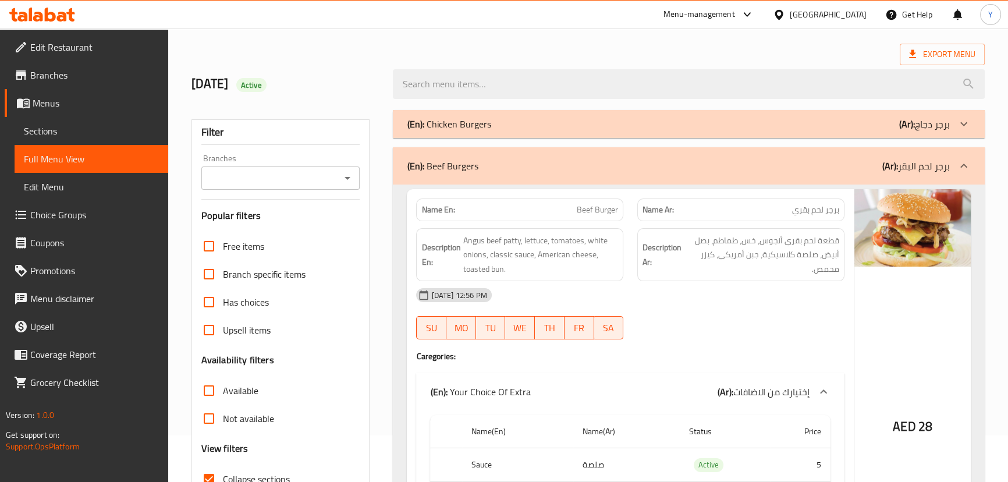
scroll to position [0, 0]
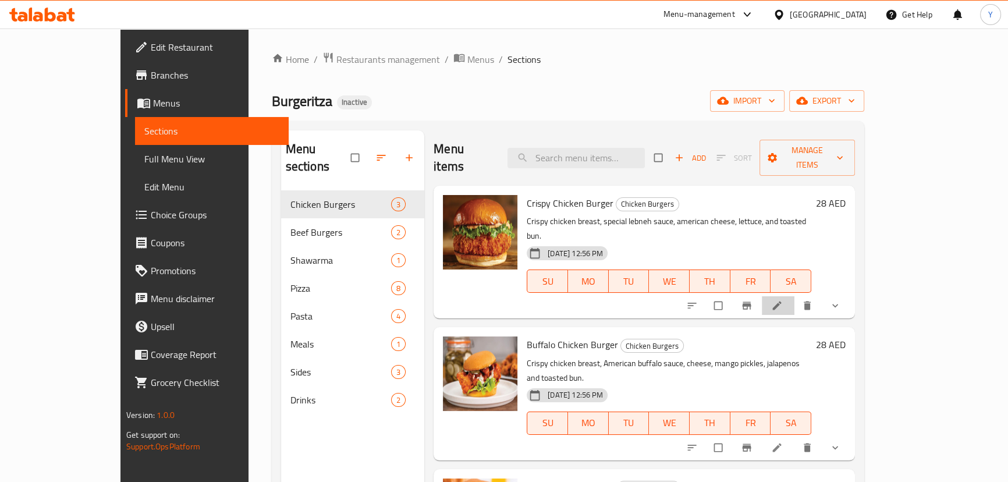
click at [783, 300] on icon at bounding box center [777, 306] width 12 height 12
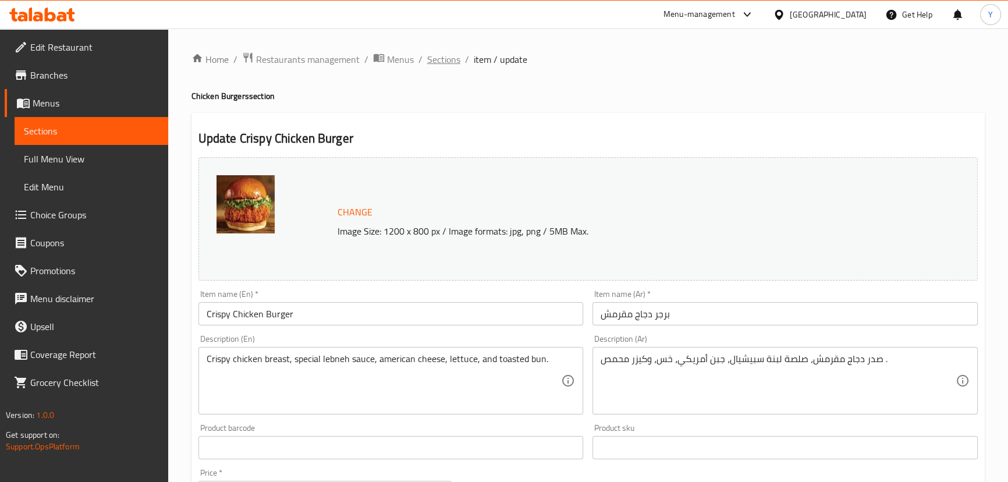
click at [448, 61] on span "Sections" at bounding box center [443, 59] width 33 height 14
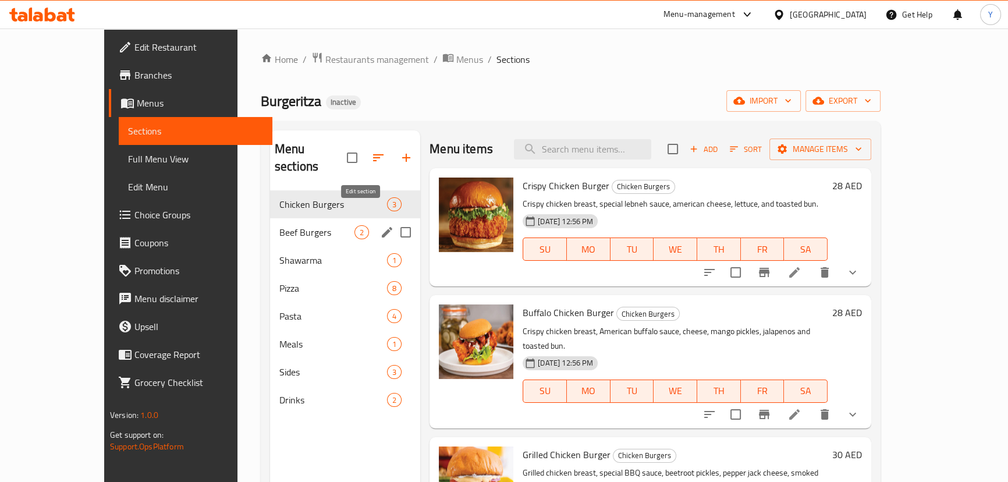
click at [380, 225] on icon "edit" at bounding box center [387, 232] width 14 height 14
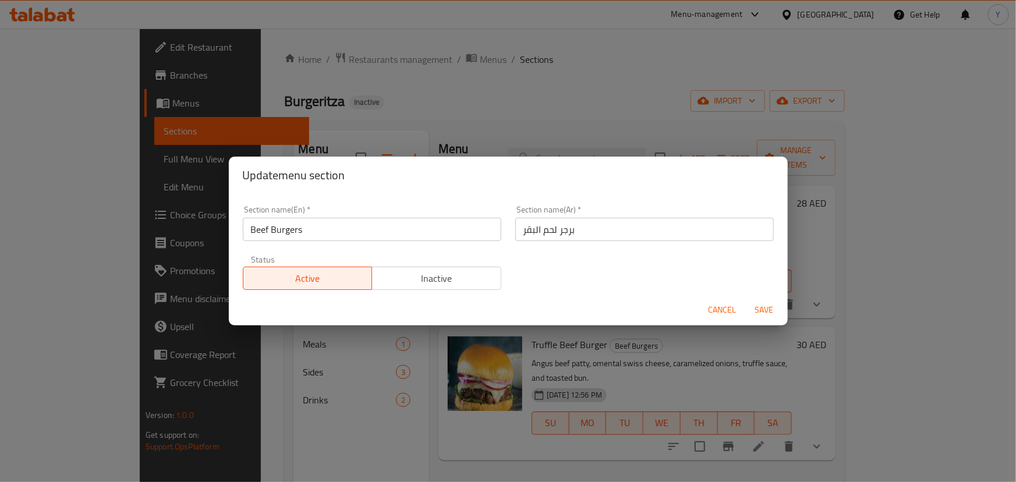
click at [674, 223] on input "برجر لحم البقر" at bounding box center [644, 229] width 258 height 23
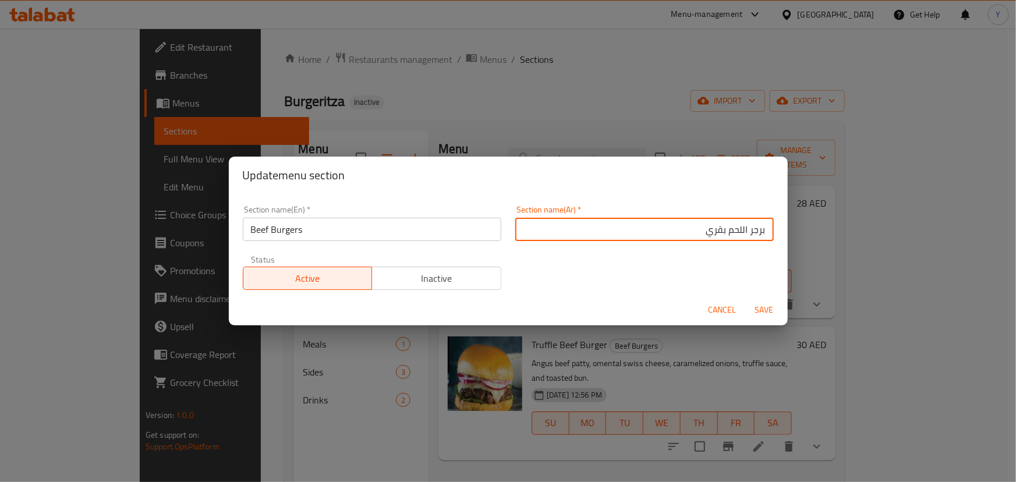
type input "برجر اللحم بقري"
click at [746, 299] on button "Save" at bounding box center [764, 310] width 37 height 22
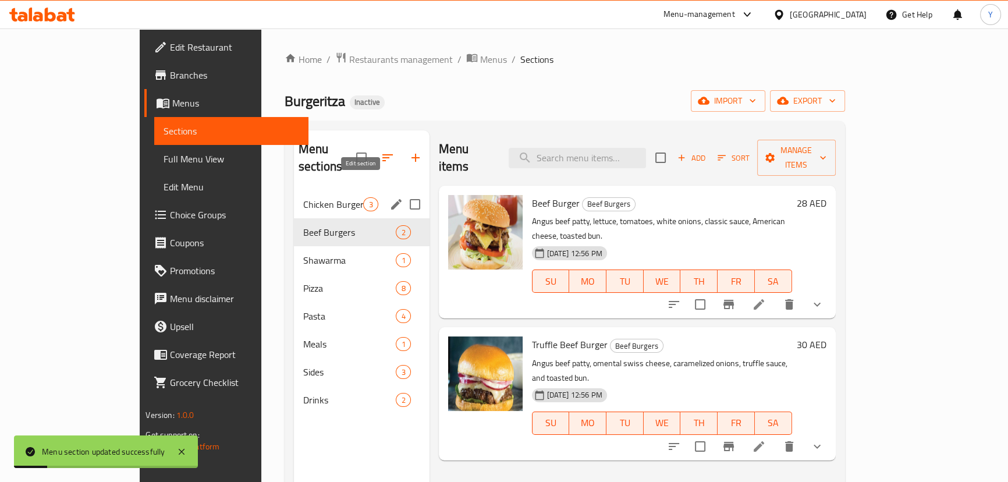
click at [389, 197] on icon "edit" at bounding box center [396, 204] width 14 height 14
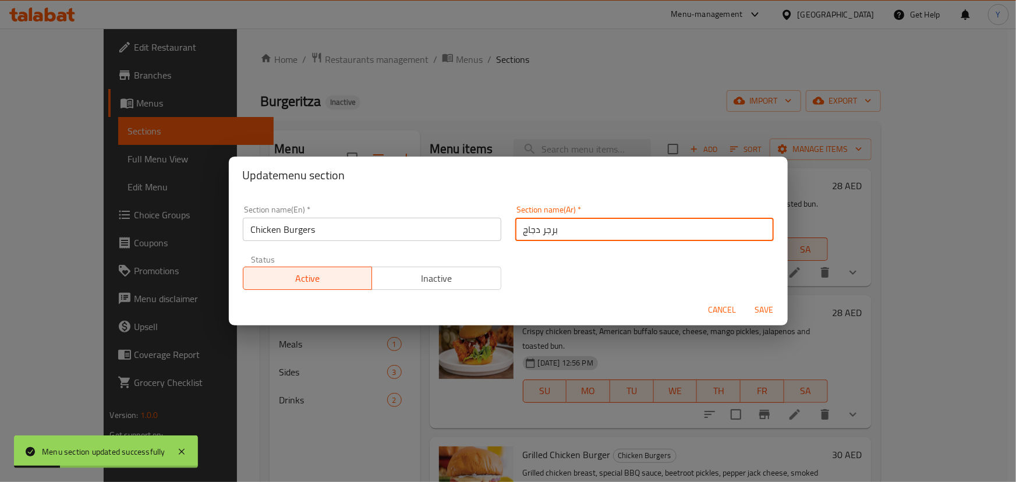
click at [640, 233] on input "برجر دجاج" at bounding box center [644, 229] width 258 height 23
type input "برجر الدجاج"
click at [746, 299] on button "Save" at bounding box center [764, 310] width 37 height 22
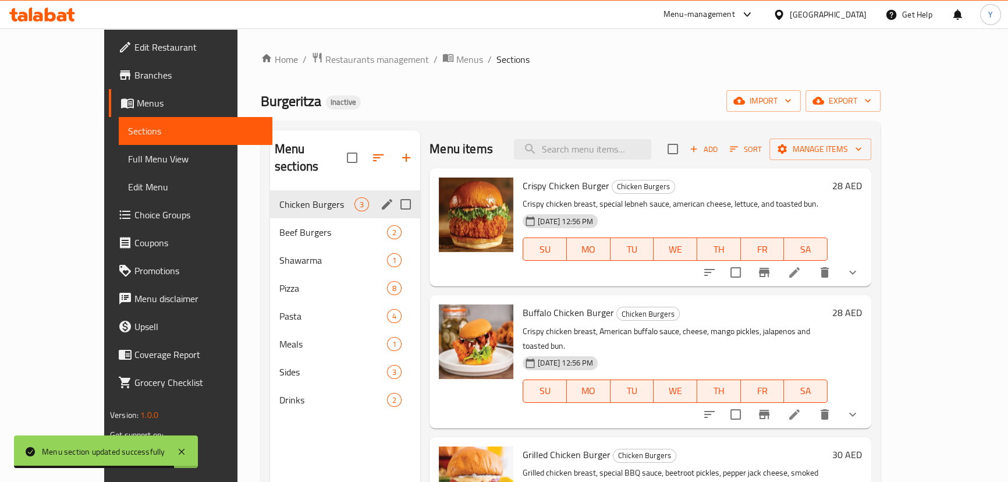
click at [279, 225] on span "Beef Burgers" at bounding box center [333, 232] width 108 height 14
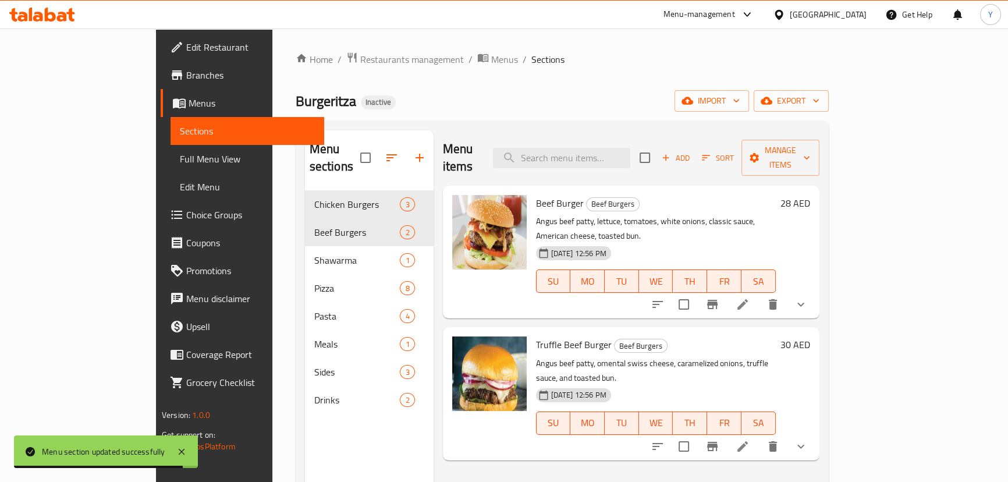
scroll to position [52, 0]
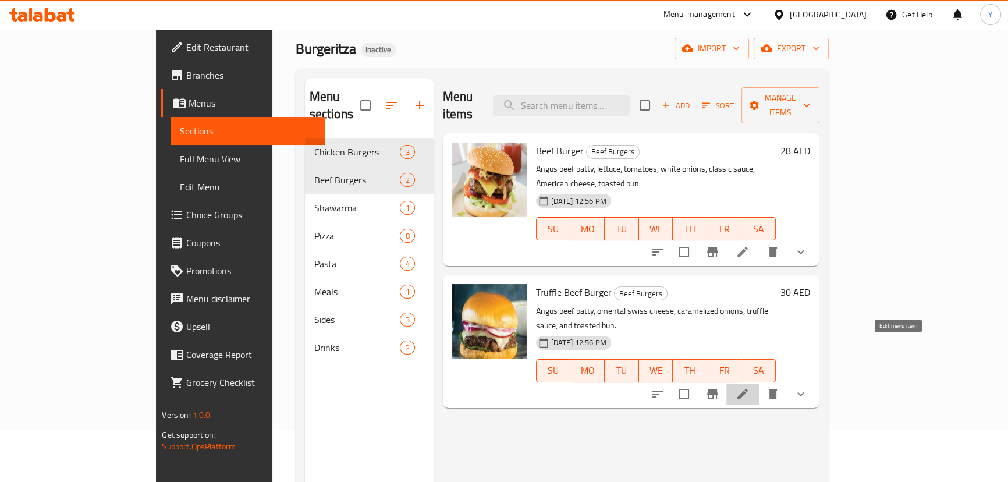
click at [750, 387] on icon at bounding box center [743, 394] width 14 height 14
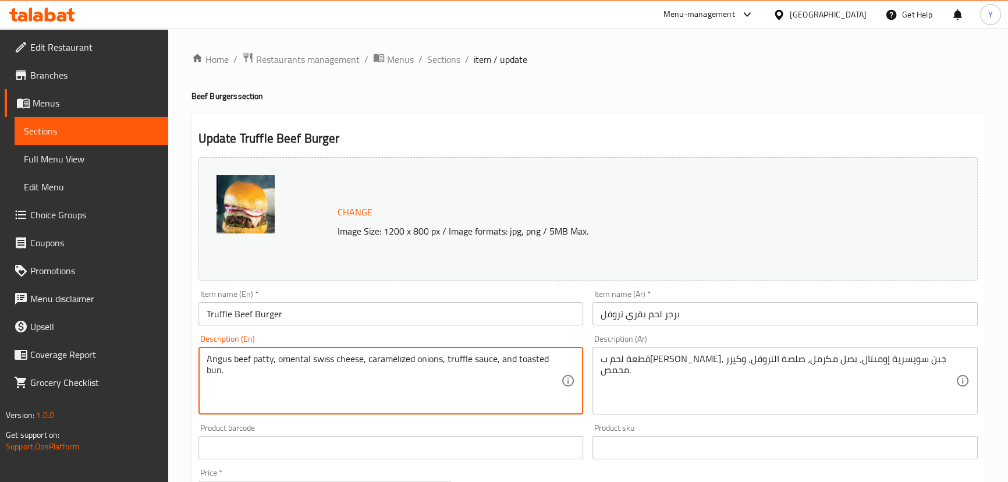
drag, startPoint x: 281, startPoint y: 357, endPoint x: 299, endPoint y: 357, distance: 18.0
click at [299, 357] on textarea "Angus beef patty, omental swiss cheese, caramelized onions, truffle sauce, and …" at bounding box center [384, 380] width 355 height 55
click at [552, 100] on h4 "Beef Burgers section" at bounding box center [587, 96] width 793 height 12
click at [288, 358] on textarea "Angus beef patty, omental swiss cheese, caramelized onions, truffle sauce, and …" at bounding box center [384, 380] width 355 height 55
paste textarea "Emmental"
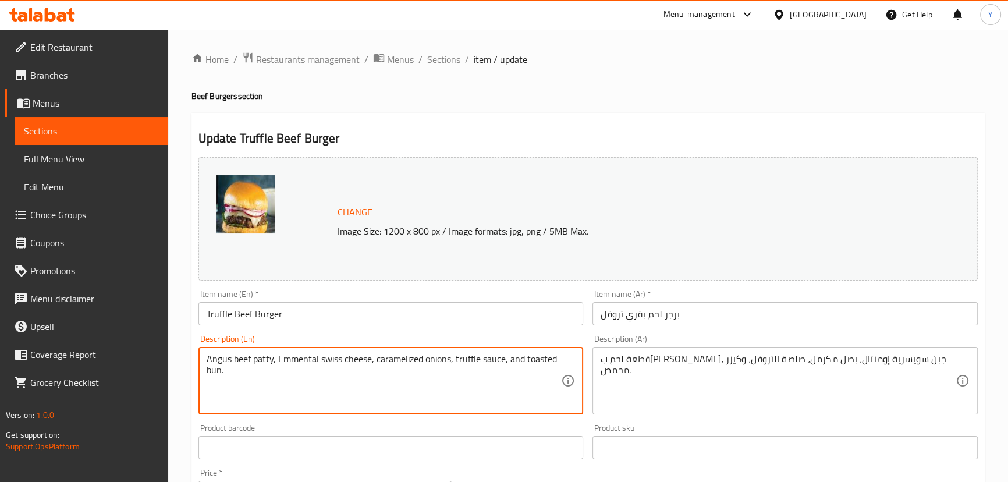
type textarea "Angus beef patty, Emmental swiss cheese, caramelized onions, truffle sauce, and…"
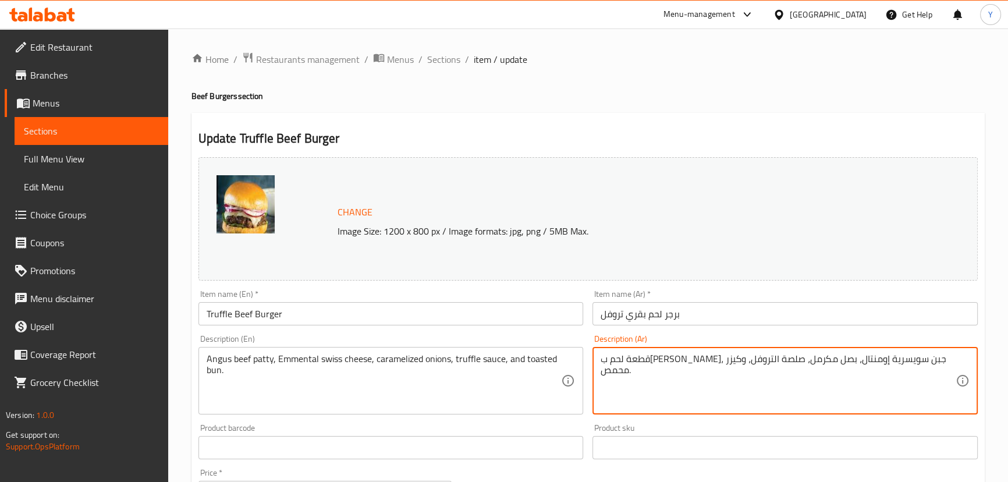
click at [779, 365] on textarea "قطعة لحم بقري أنجوس، جبن سويسرية إومنتال، بصل مكرمل، صلصة التروفل، وكيزر محمص." at bounding box center [778, 380] width 355 height 55
paste textarea
type textarea "قطعة لحم بقري أنجوس، جبن سويسرية إيمنتال، بصل مكرمل، صلصة التروفل، وكيزر محمص."
click at [659, 113] on div "Update Truffle Beef Burger Change Image Size: 1200 x 800 px / Image formats: jp…" at bounding box center [587, 470] width 793 height 714
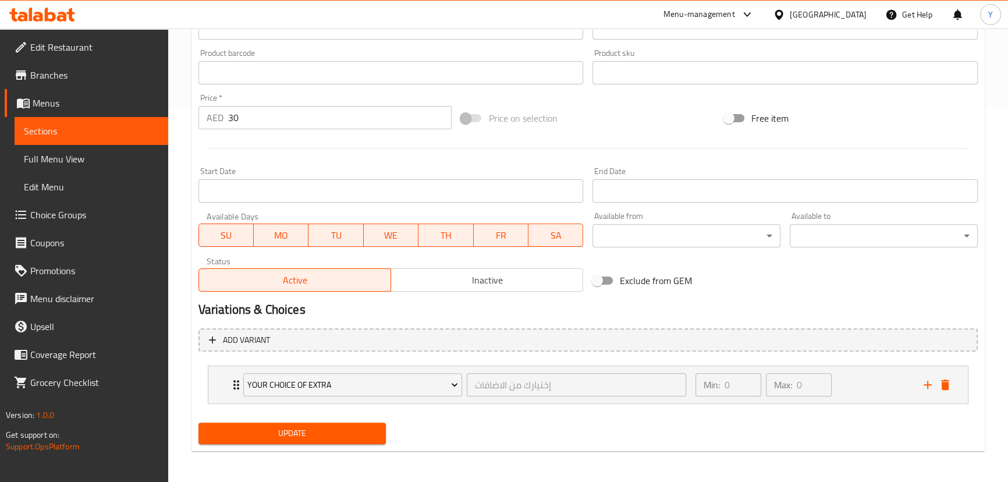
scroll to position [377, 0]
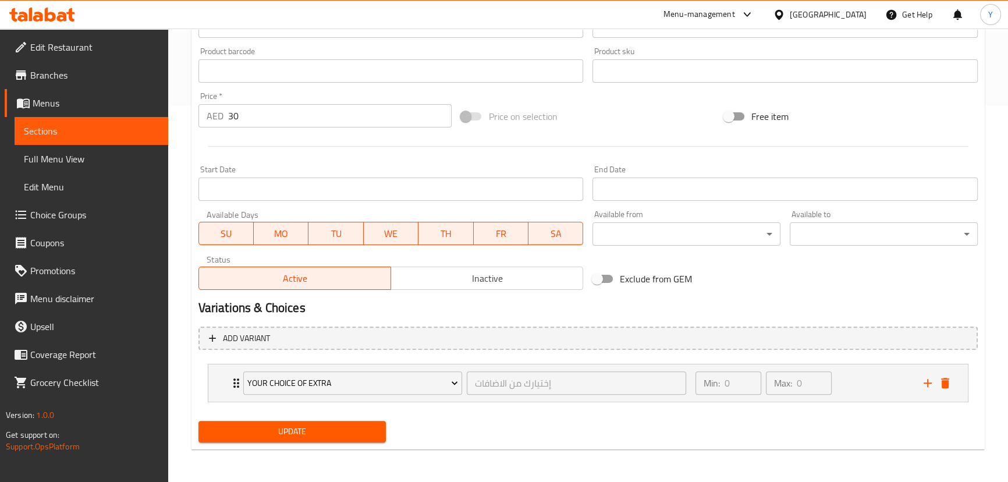
drag, startPoint x: 325, startPoint y: 434, endPoint x: 349, endPoint y: 404, distance: 37.6
click at [325, 434] on span "Update" at bounding box center [292, 431] width 169 height 15
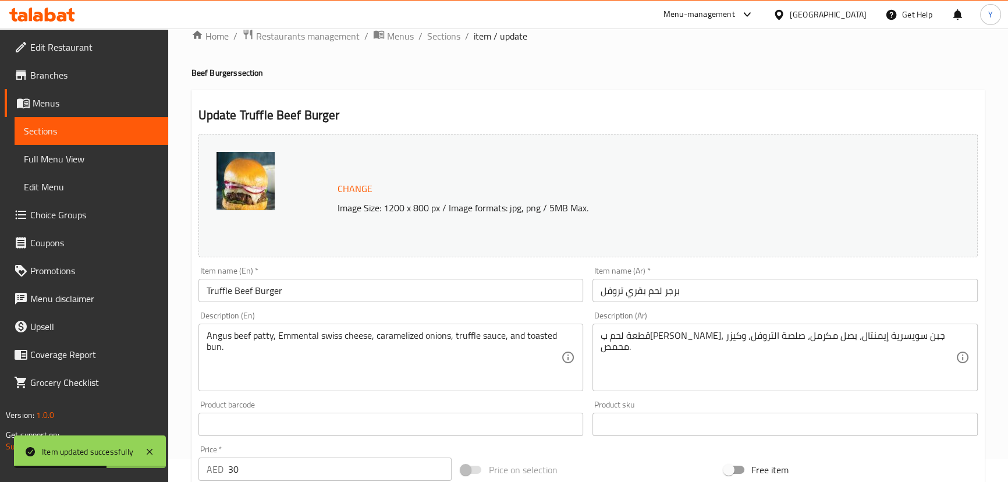
scroll to position [0, 0]
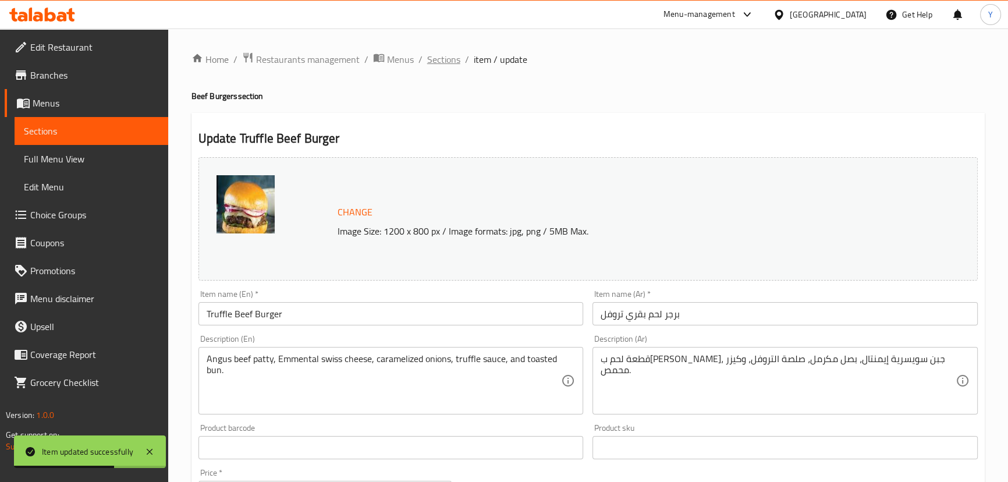
click at [442, 59] on span "Sections" at bounding box center [443, 59] width 33 height 14
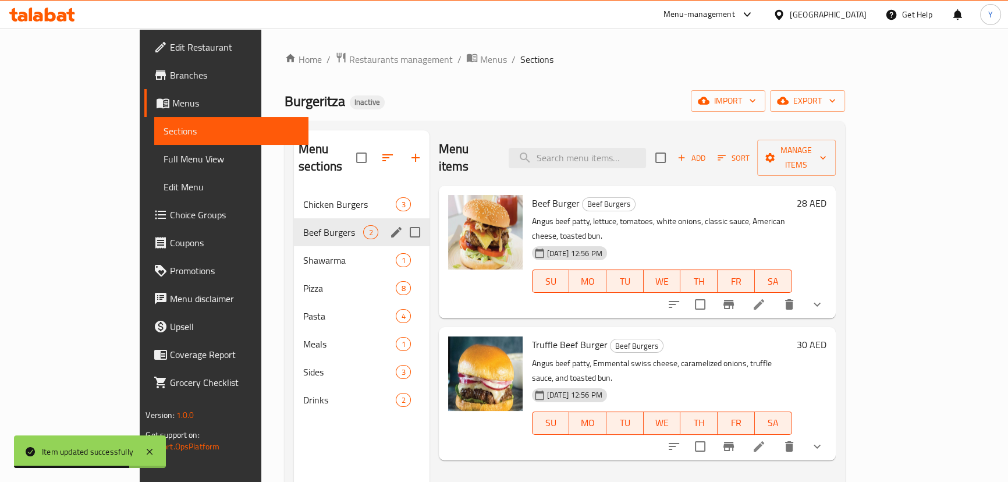
click at [303, 225] on span "Beef Burgers" at bounding box center [333, 232] width 61 height 14
click at [303, 253] on span "Shawarma" at bounding box center [333, 260] width 61 height 14
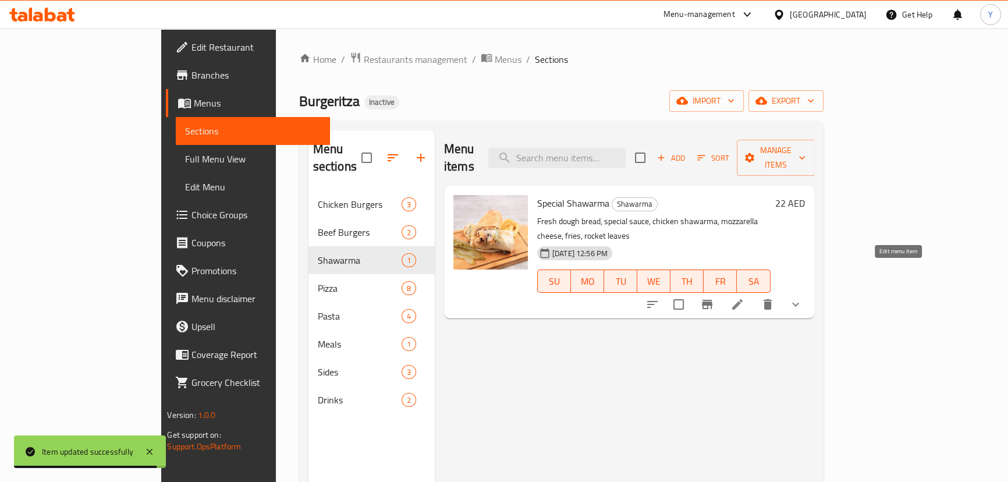
click at [744, 297] on icon at bounding box center [737, 304] width 14 height 14
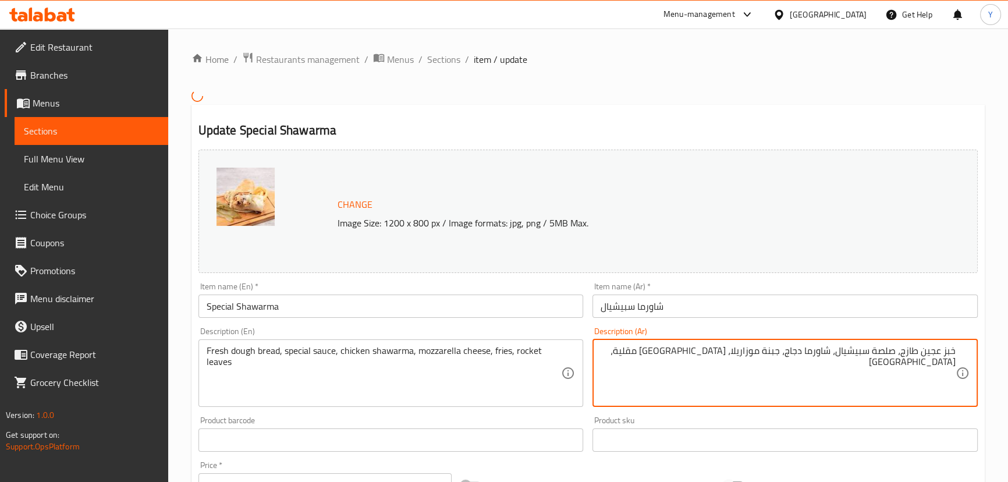
click at [719, 349] on textarea "خبز عجين طازج، صلصة سبيشيال، شاورما دجاج، جبنة موزاريلا، بطاطس مقلية، جرجير" at bounding box center [778, 372] width 355 height 55
click at [697, 344] on div "خبز عجين طازج، صلصة سبيشيال، شاورما دجاج، جبنة موزاريلا، بطاطس مقلية، جرجير Des…" at bounding box center [784, 373] width 385 height 68
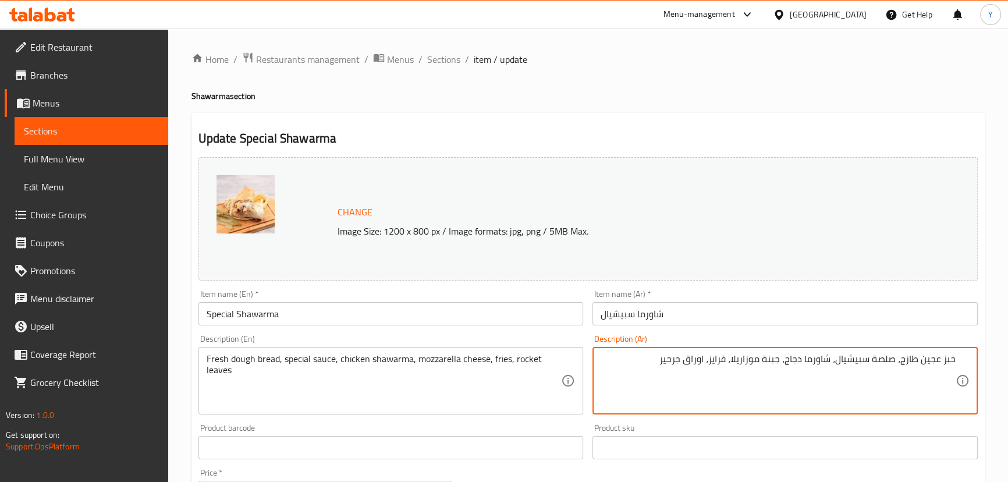
type textarea "خبز عجين طازج، صلصة سبيشيال، شاورما دجاج، جبنة موزاريلا، فرايز، اوراق جرجير"
click at [767, 109] on div "Home / Restaurants management / Menus / Sections / item / update Shawarma secti…" at bounding box center [587, 443] width 793 height 783
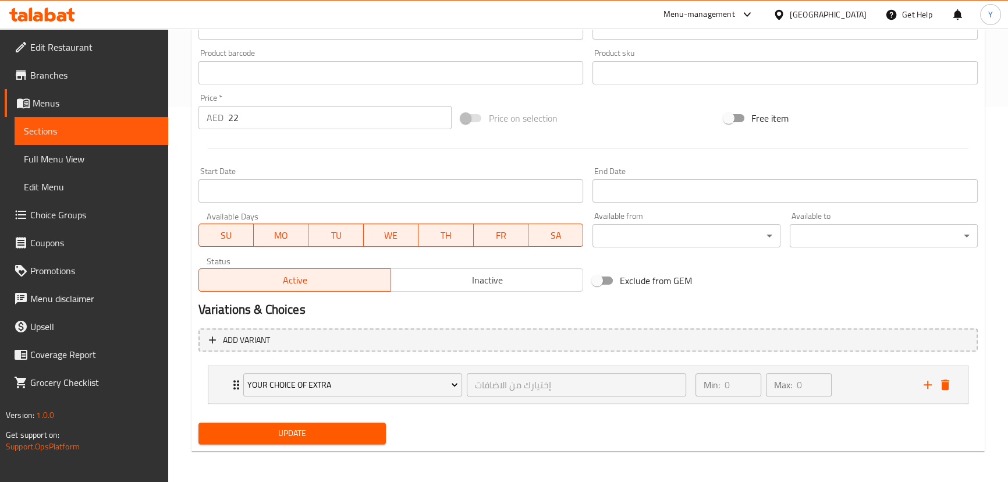
scroll to position [377, 0]
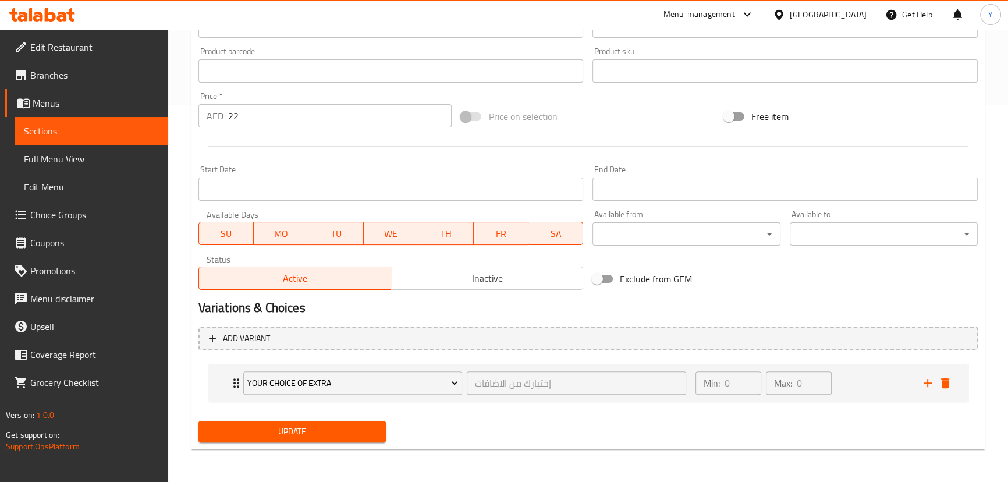
click at [337, 441] on button "Update" at bounding box center [292, 432] width 188 height 22
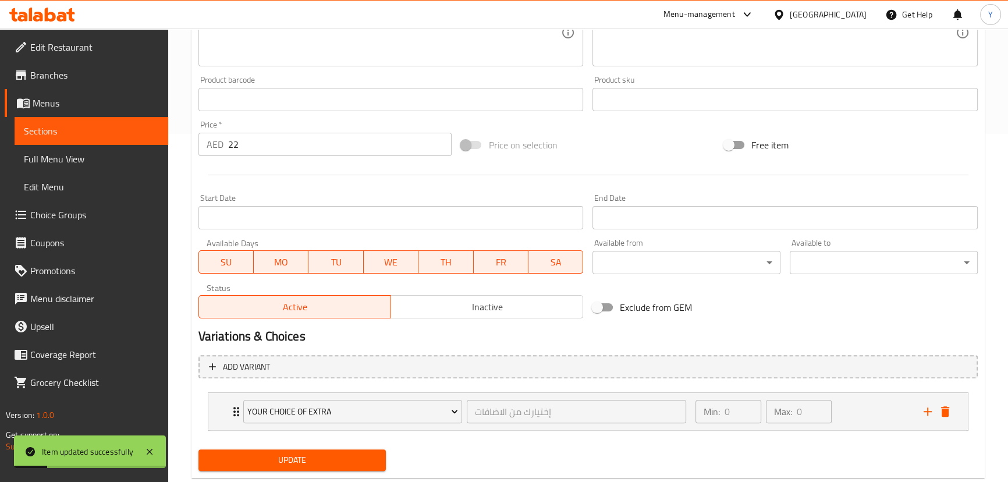
scroll to position [165, 0]
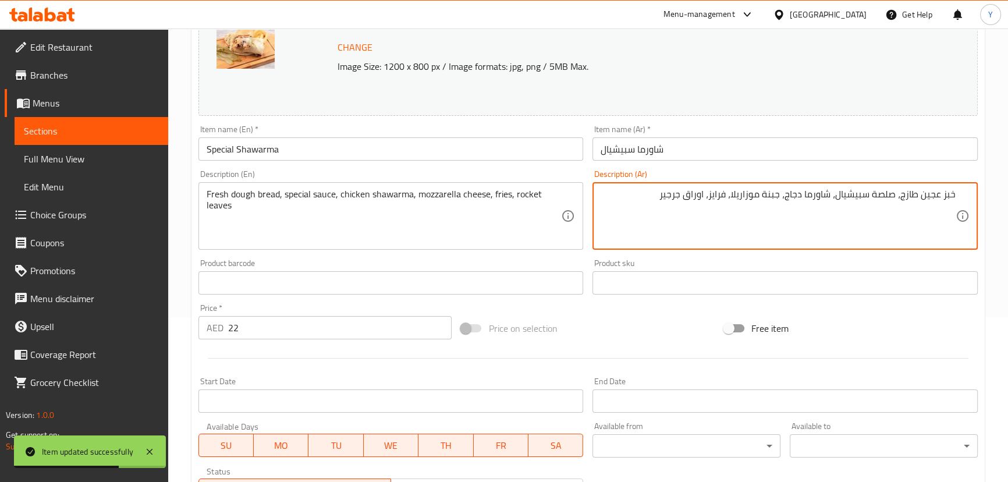
click at [693, 194] on textarea "خبز عجين طازج، صلصة سبيشيال، شاورما دجاج، جبنة موزاريلا، فرايز، اوراق جرجير" at bounding box center [778, 216] width 355 height 55
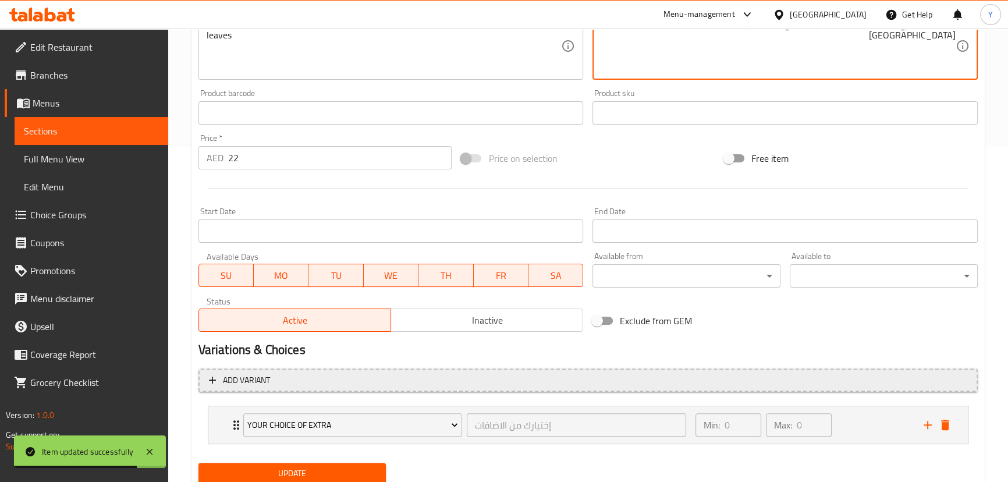
scroll to position [377, 0]
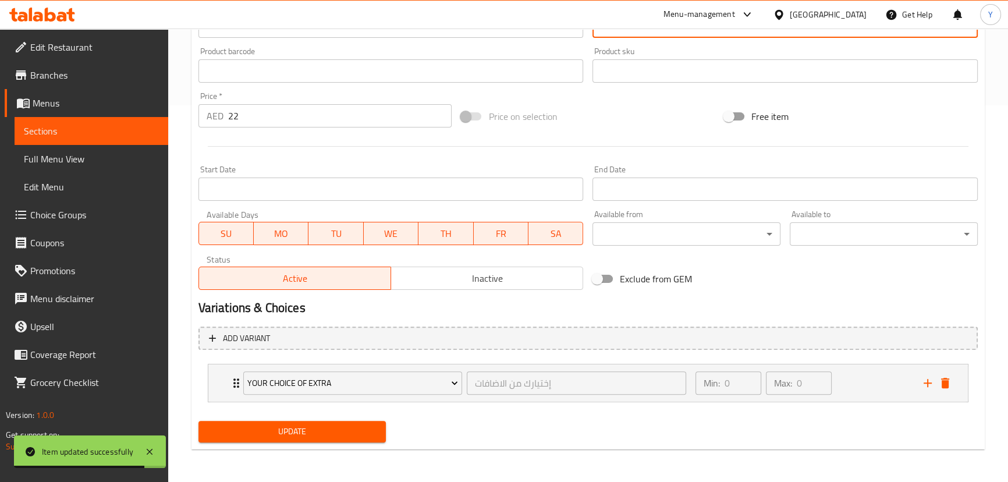
type textarea "خبز عجين طازج، صلصة سبيشيال، شاورما دجاج، جبنة موزاريلا، [PERSON_NAME]، [GEOGRA…"
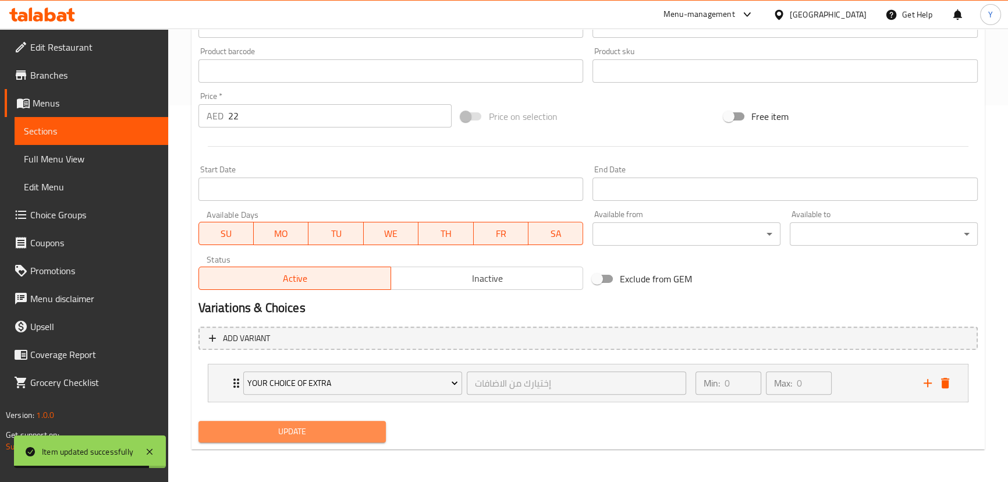
click at [376, 425] on span "Update" at bounding box center [292, 431] width 169 height 15
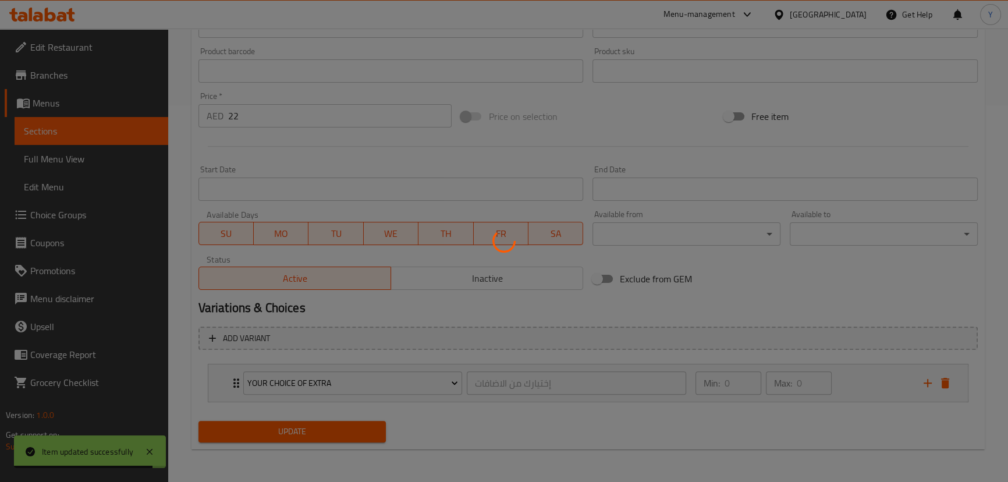
scroll to position [0, 0]
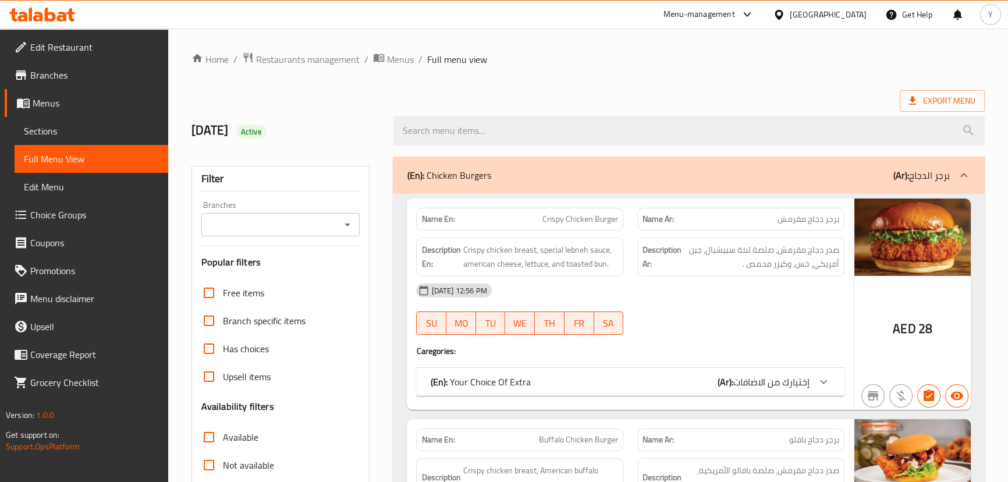
click at [783, 180] on div "(En): Chicken Burgers (Ar): برجر الدجاج" at bounding box center [678, 175] width 542 height 14
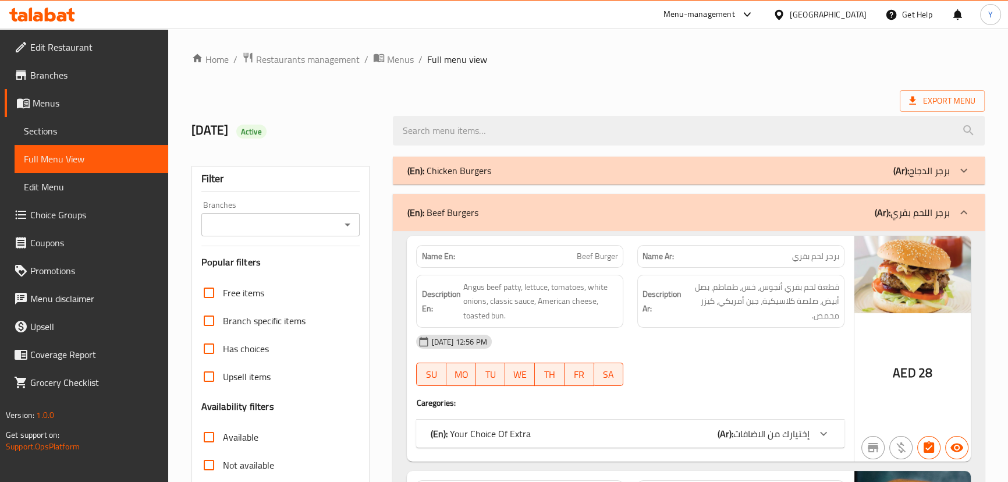
click at [796, 210] on div "(En): Beef Burgers (Ar): برجر اللحم بقري" at bounding box center [678, 212] width 542 height 14
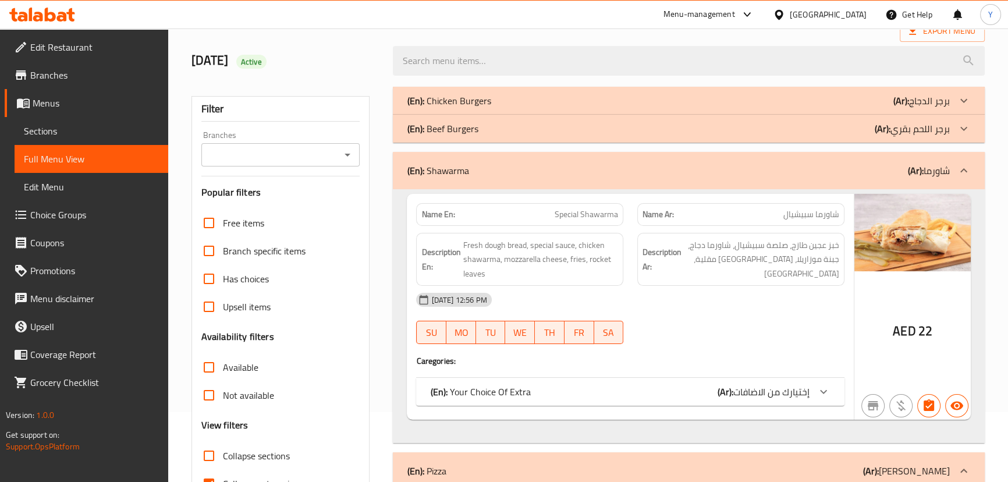
scroll to position [158, 0]
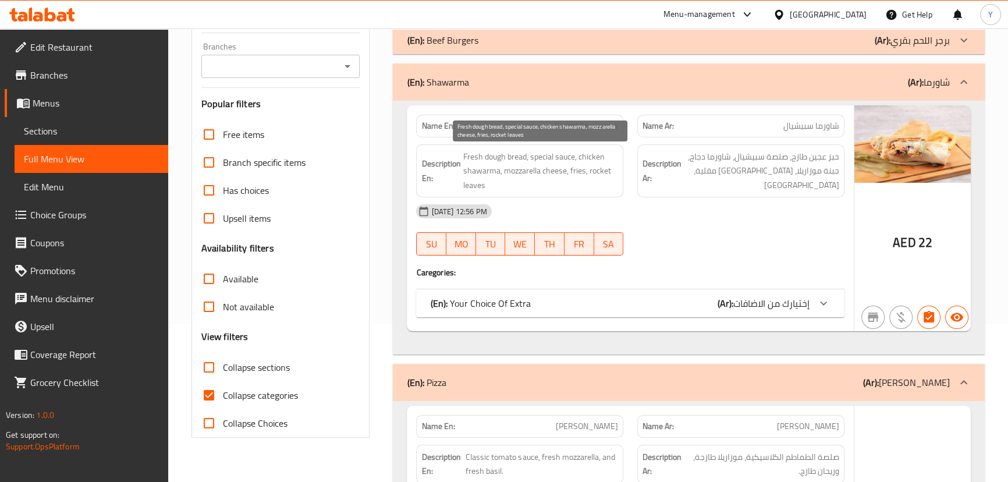
click at [510, 158] on span "Fresh dough bread, special sauce, chicken shawarma, mozzarella cheese, fries, r…" at bounding box center [540, 171] width 155 height 43
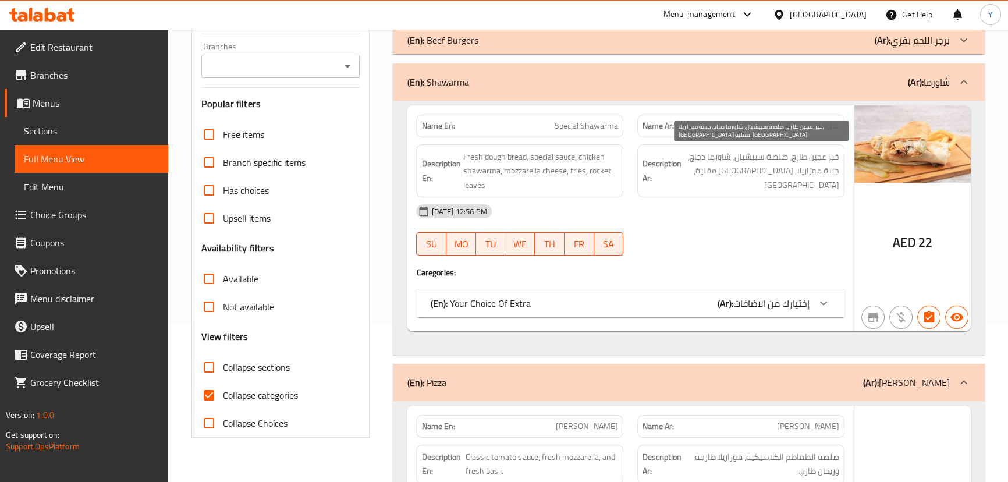
click at [832, 175] on span "خبز عجين طازج، صلصة سبيشيال، شاورما دجاج، جبنة موزاريلا، بطاطس مقلية، جرجير" at bounding box center [761, 171] width 155 height 43
click at [790, 174] on span "خبز عجين طازج، صلصة سبيشيال، شاورما دجاج، جبنة موزاريلا، بطاطس مقلية، جرجير" at bounding box center [761, 171] width 155 height 43
click at [563, 115] on div "Name En: Special Shawarma" at bounding box center [519, 126] width 207 height 23
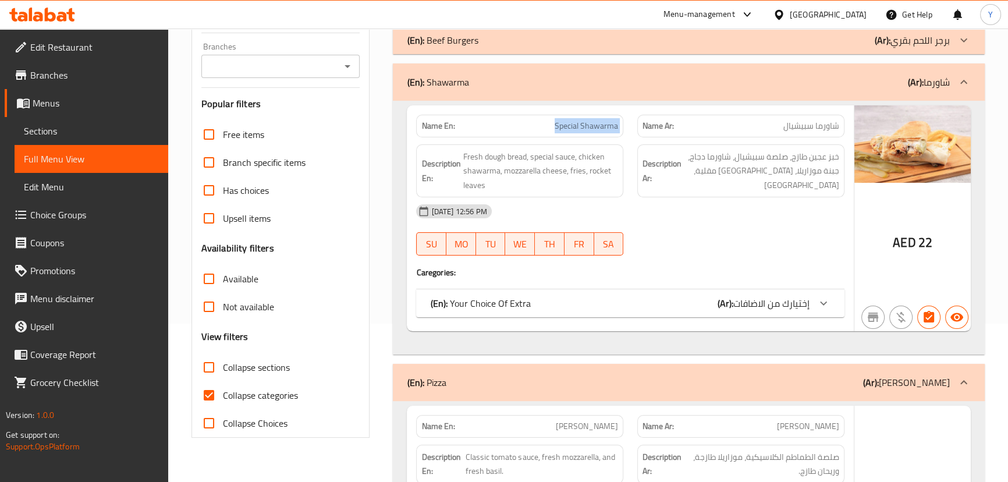
copy span "Special Shawarma"
click at [681, 325] on div "Name En: Special Shawarma Name Ar: شاورما سبيشيال Description En: Fresh dough b…" at bounding box center [630, 218] width 446 height 226
click at [704, 297] on div "(En): Your Choice Of Extra (Ar): إختيارك من الاضافات" at bounding box center [619, 303] width 379 height 14
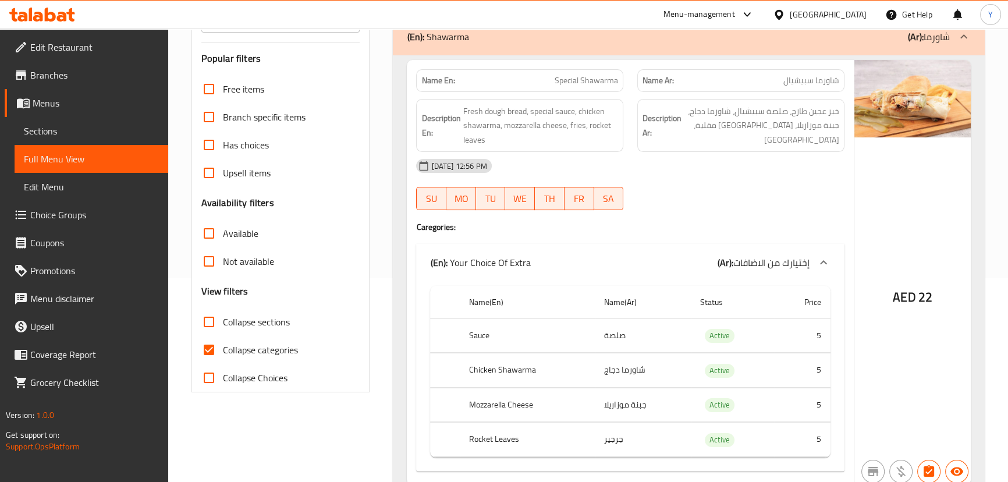
scroll to position [264, 0]
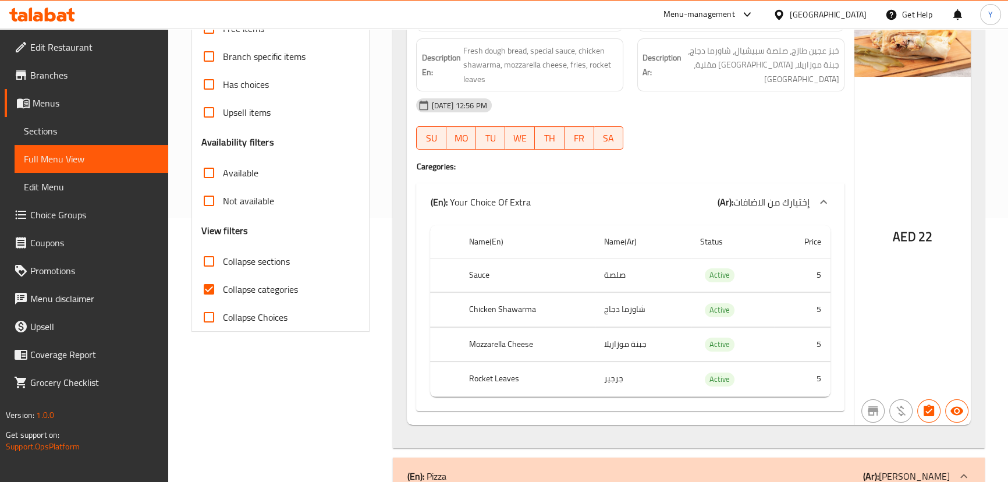
click at [523, 311] on th "Chicken Shawarma" at bounding box center [527, 310] width 135 height 34
click at [630, 313] on td "شاورما دجاج" at bounding box center [643, 310] width 97 height 34
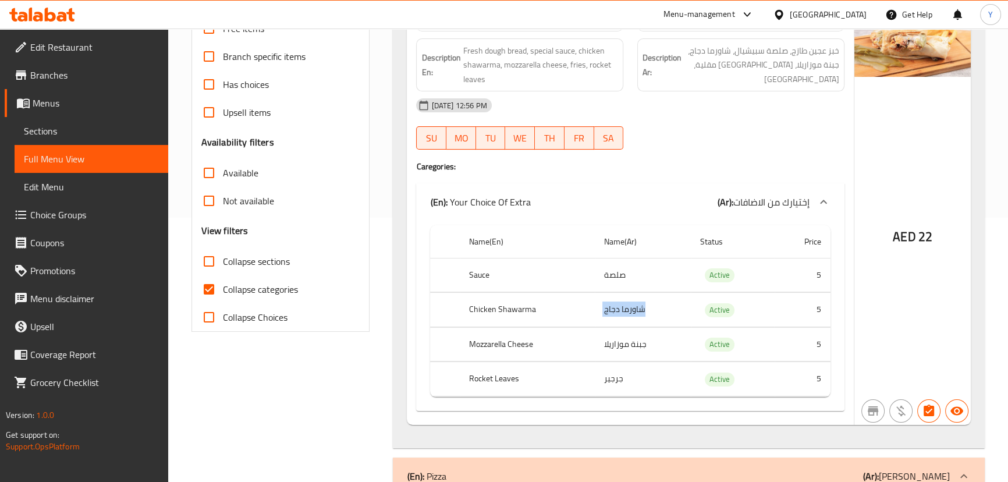
click at [630, 313] on td "شاورما دجاج" at bounding box center [643, 310] width 97 height 34
click at [524, 336] on th "Mozzarella Cheese" at bounding box center [527, 344] width 135 height 34
click at [615, 340] on td "جبنة موزاريلا" at bounding box center [643, 344] width 97 height 34
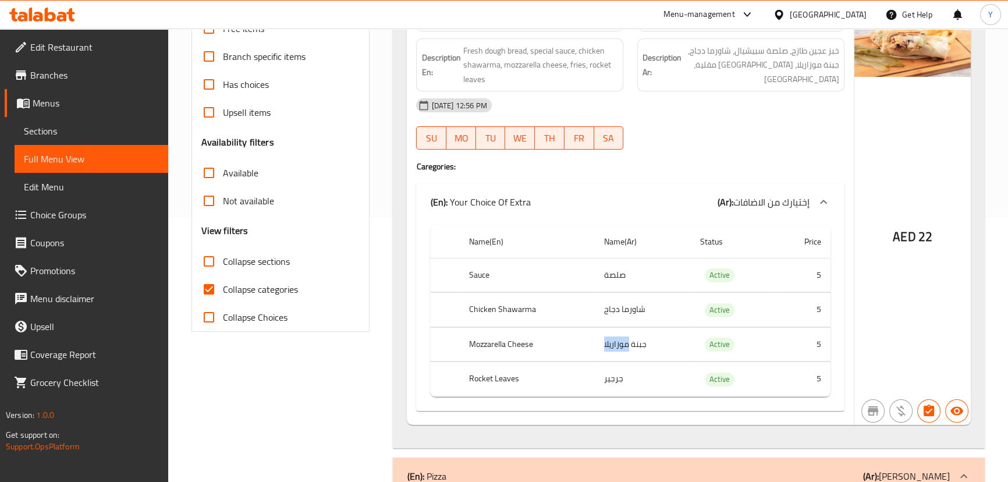
click at [615, 340] on td "جبنة موزاريلا" at bounding box center [643, 344] width 97 height 34
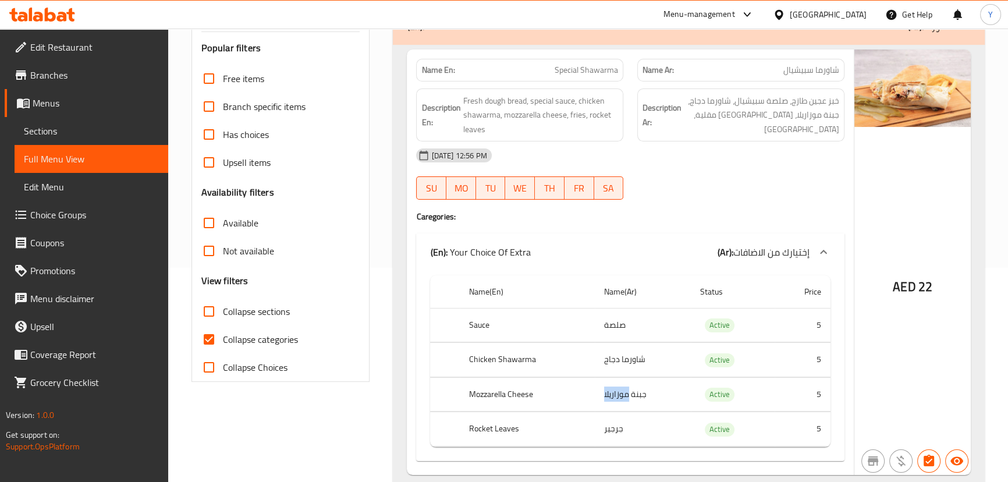
scroll to position [158, 0]
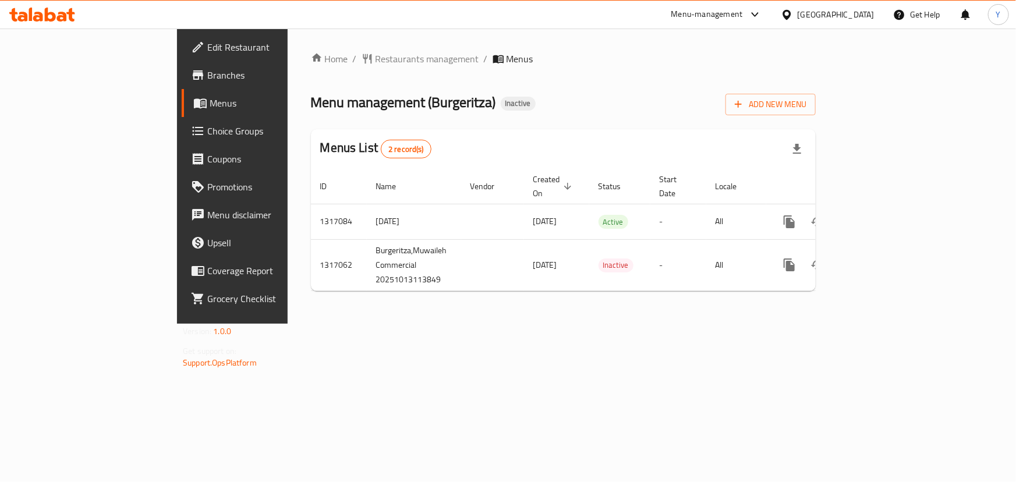
click at [207, 124] on span "Choice Groups" at bounding box center [272, 131] width 130 height 14
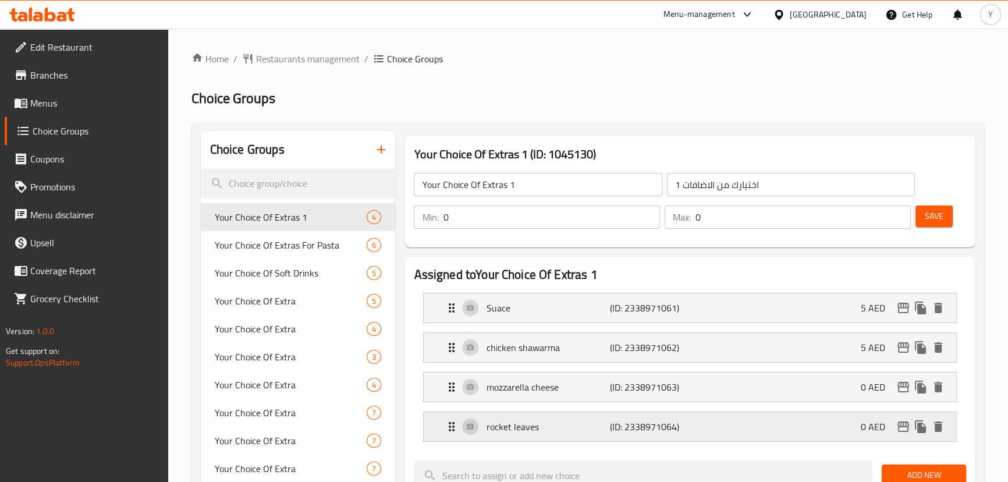
click at [533, 420] on p "rocket leaves" at bounding box center [547, 427] width 123 height 14
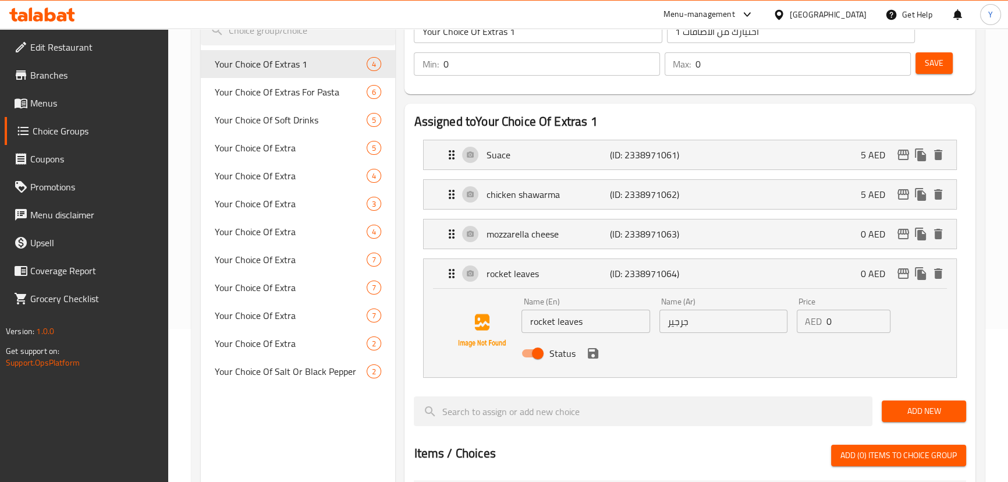
scroll to position [211, 0]
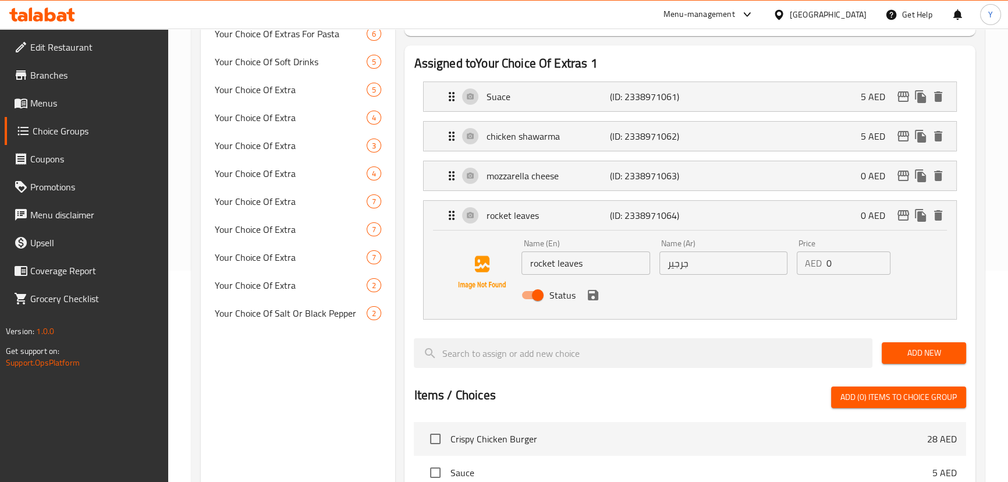
click at [735, 271] on input "جرجير" at bounding box center [723, 262] width 128 height 23
click at [597, 293] on icon "save" at bounding box center [593, 295] width 10 height 10
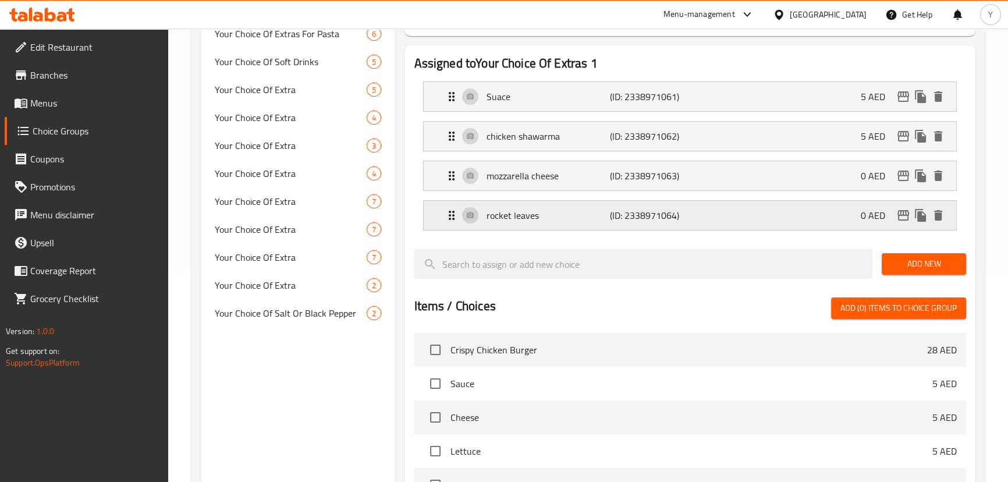
click at [535, 204] on div "rocket leaves (ID: 2338971064) 0 AED" at bounding box center [693, 215] width 497 height 29
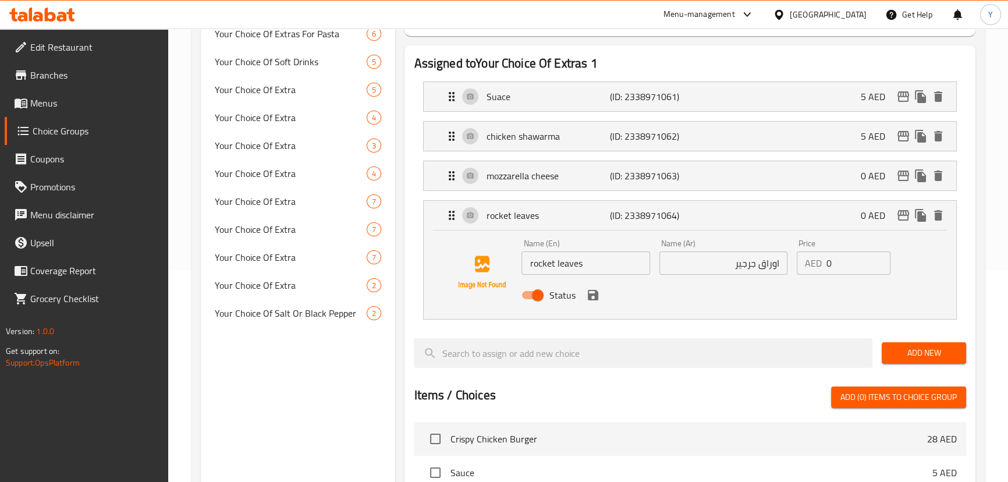
click at [364, 262] on div "Choice Groups Your Choice Of Extras 1 4 Your Choice Of Extras For Pasta 6 Your …" at bounding box center [590, 361] width 779 height 882
click at [772, 264] on input "اوراق جرجير" at bounding box center [723, 262] width 128 height 23
click at [592, 300] on icon "save" at bounding box center [593, 295] width 14 height 14
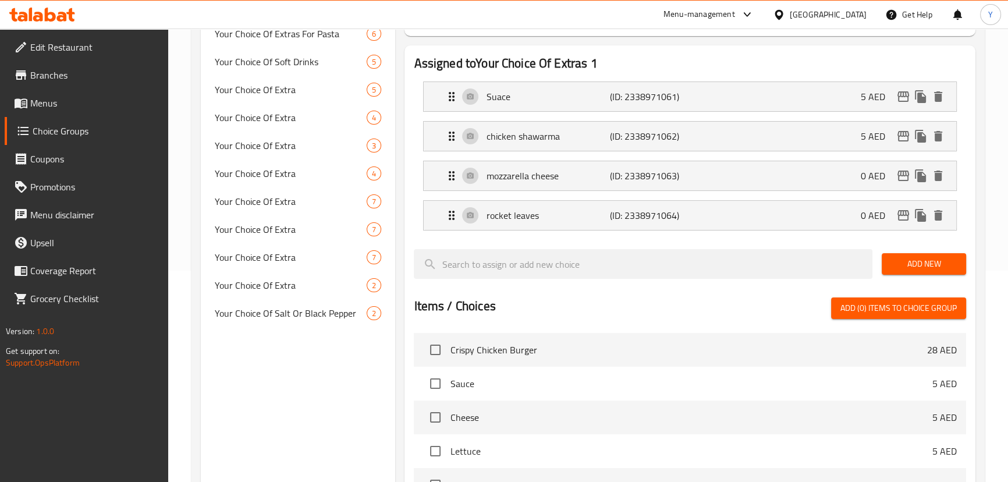
type input "جرجير"
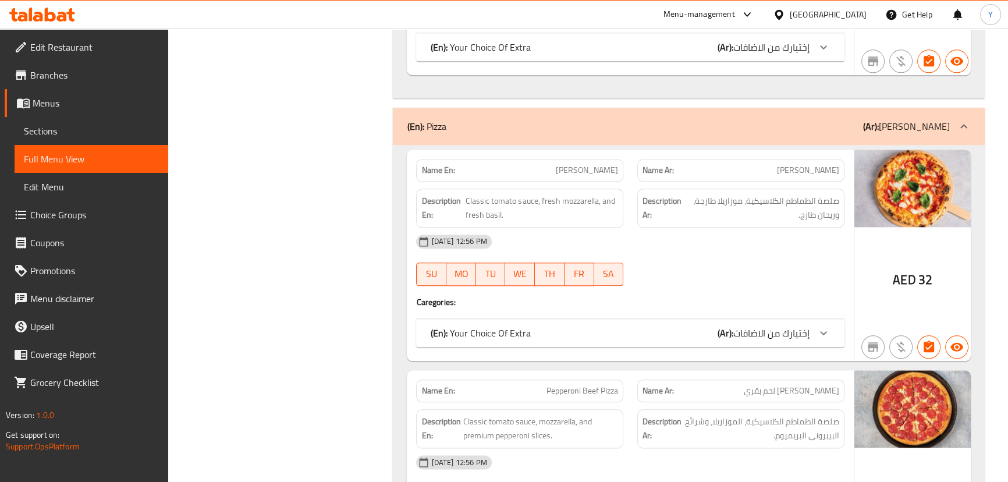
scroll to position [1428, 0]
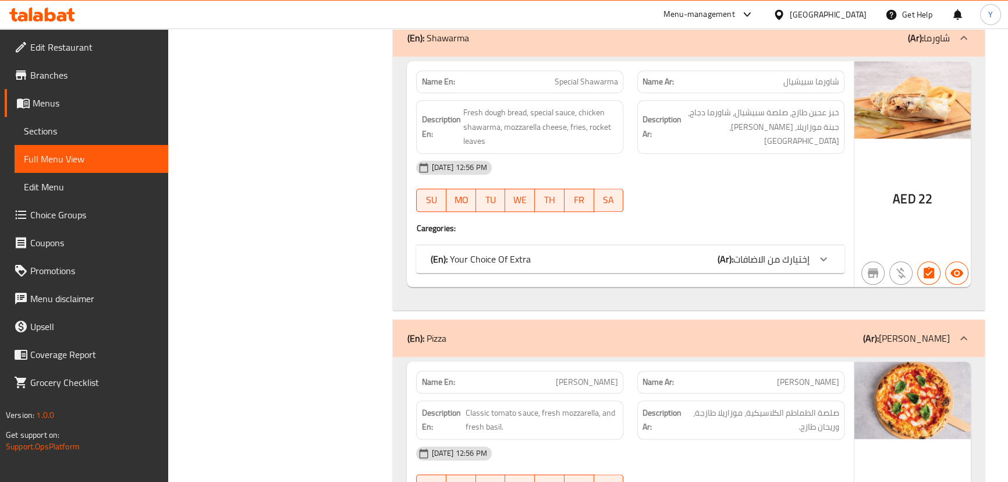
click at [708, 256] on div "(En): Your Choice Of Extra (Ar): إختيارك من الاضافات" at bounding box center [619, 259] width 379 height 14
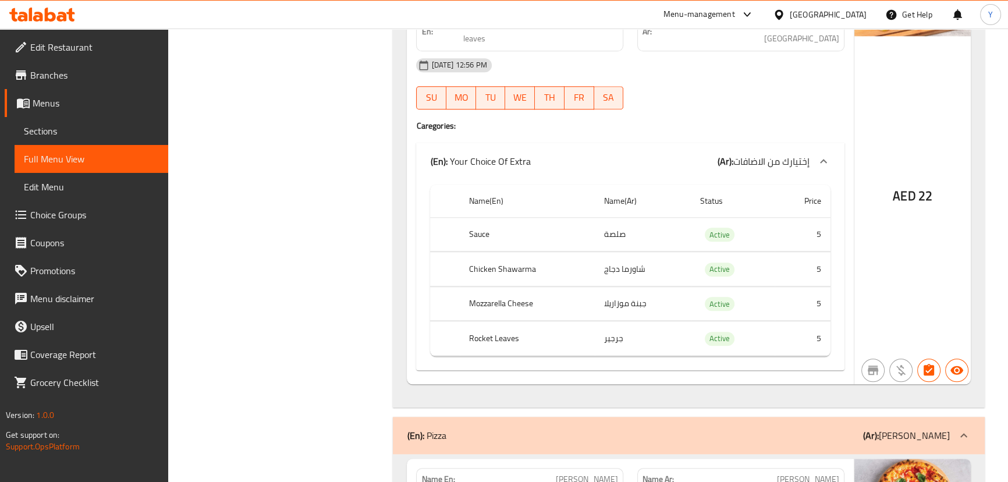
scroll to position [1534, 0]
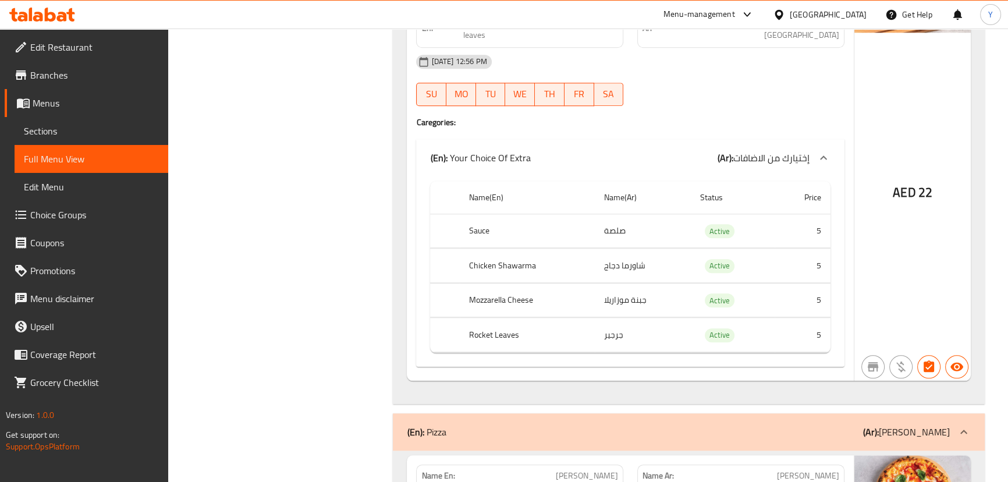
click at [983, 119] on div "Name En: Special Shawarma Name Ar: شاورما سبيشيال Description En: Fresh dough b…" at bounding box center [688, 177] width 591 height 453
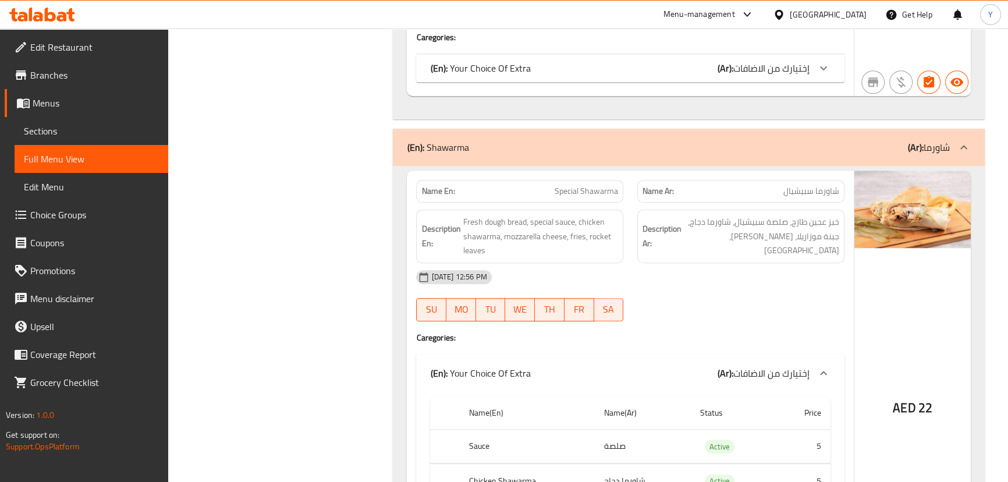
scroll to position [1164, 0]
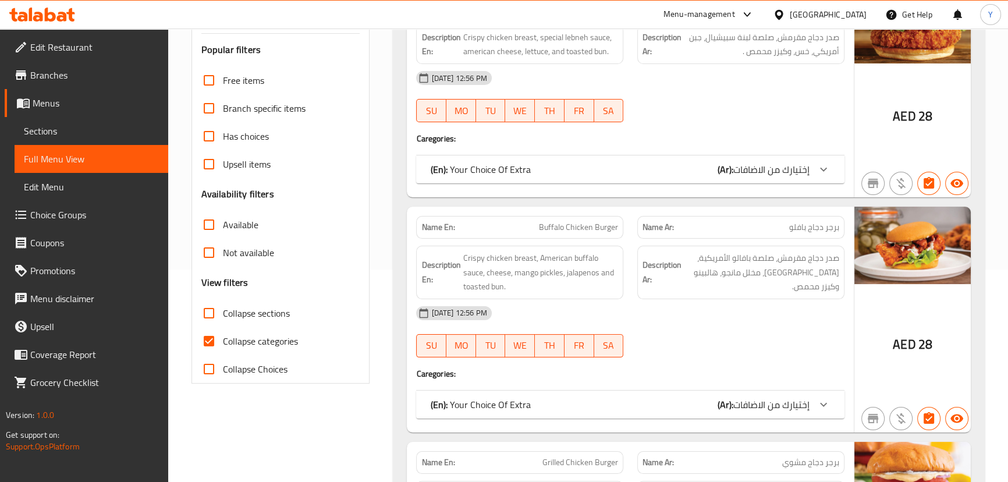
scroll to position [264, 0]
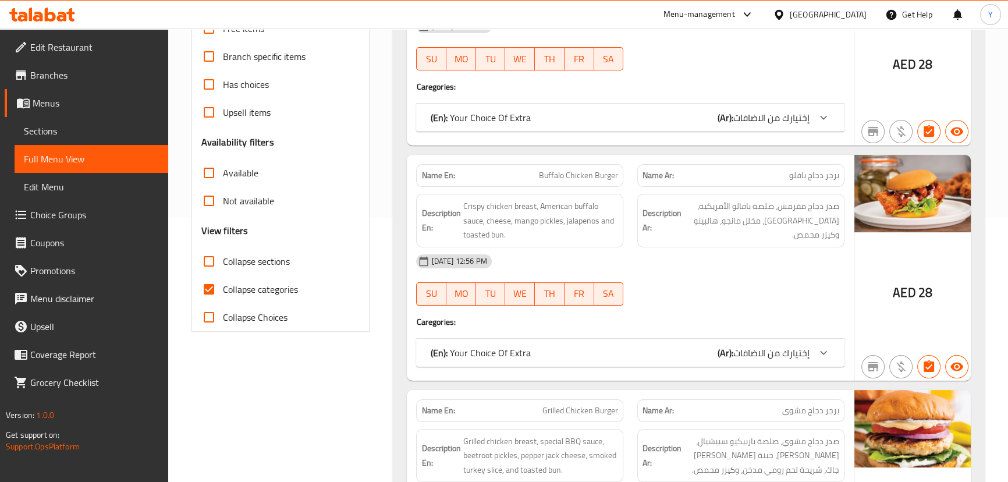
click at [268, 272] on label "Collapse sections" at bounding box center [242, 261] width 95 height 28
click at [223, 272] on input "Collapse sections" at bounding box center [209, 261] width 28 height 28
checkbox input "true"
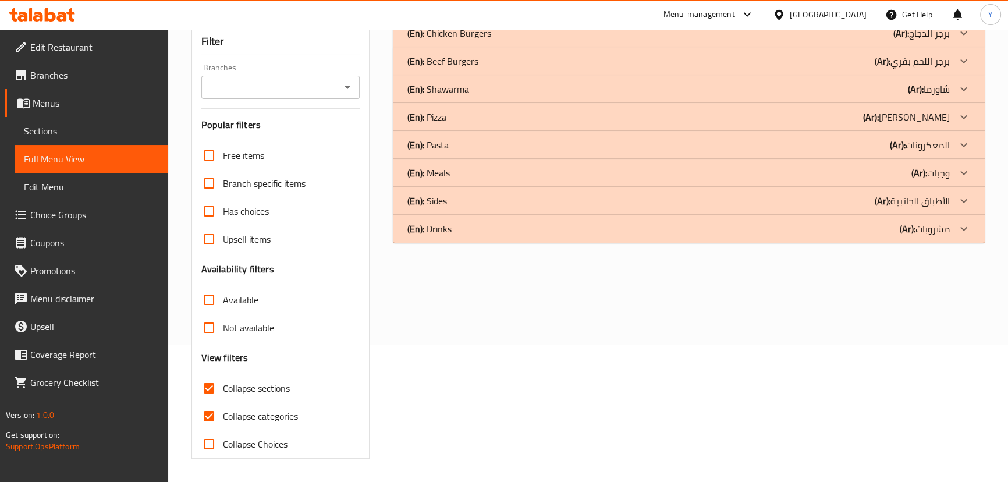
scroll to position [0, 0]
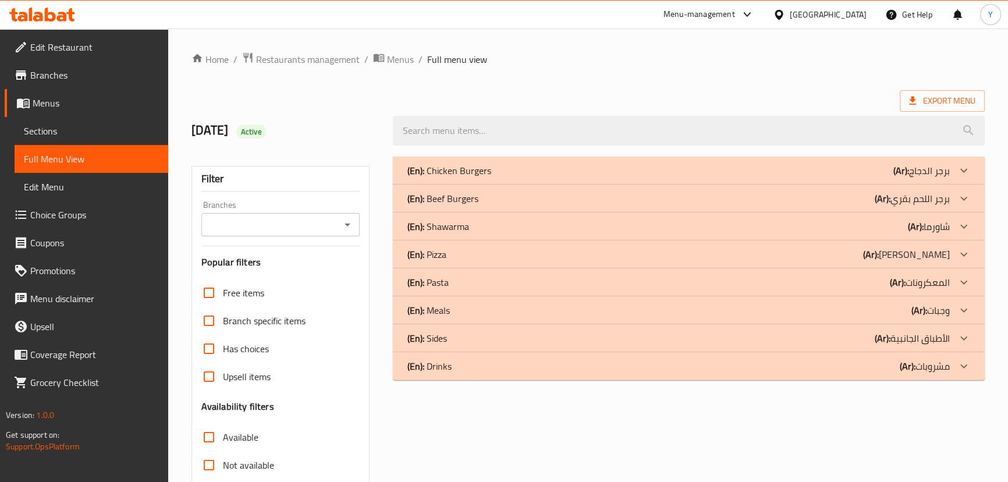
click at [503, 231] on div "(En): Shawarma (Ar): شاورما" at bounding box center [678, 226] width 542 height 14
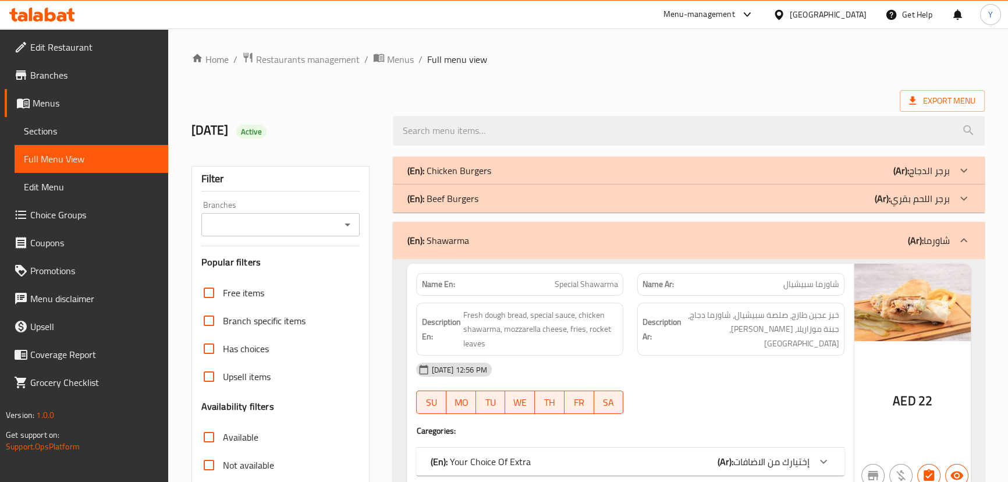
click at [513, 204] on div "(En): Beef Burgers (Ar): برجر اللحم بقري" at bounding box center [678, 198] width 542 height 14
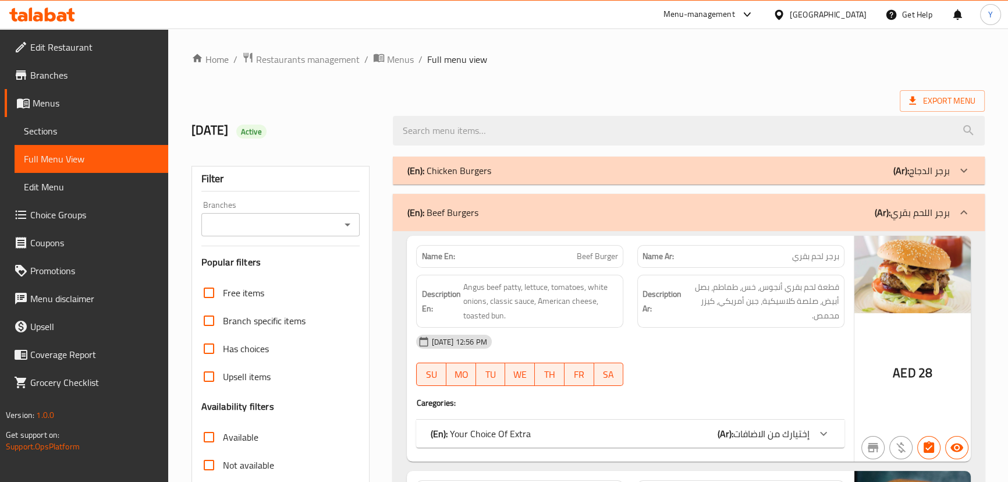
click at [518, 180] on div "(En): Chicken Burgers (Ar): برجر الدجاج" at bounding box center [688, 171] width 591 height 28
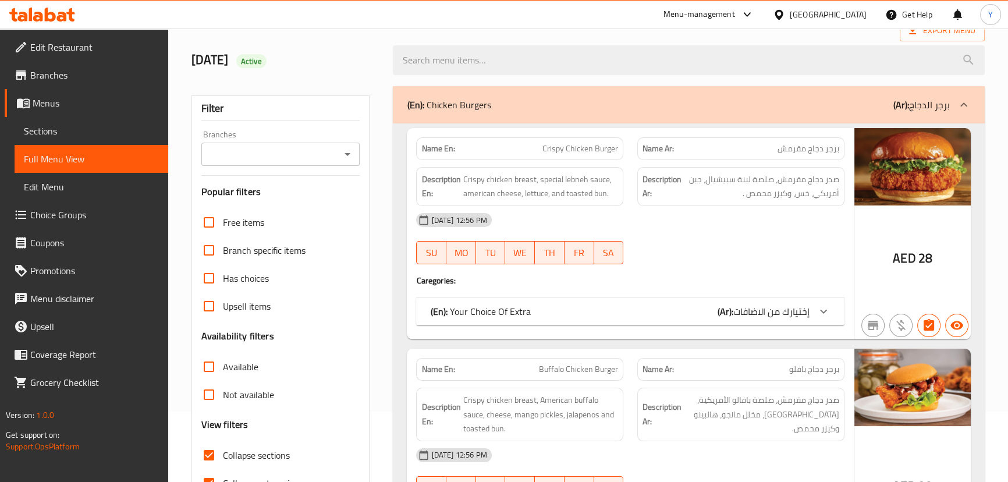
scroll to position [105, 0]
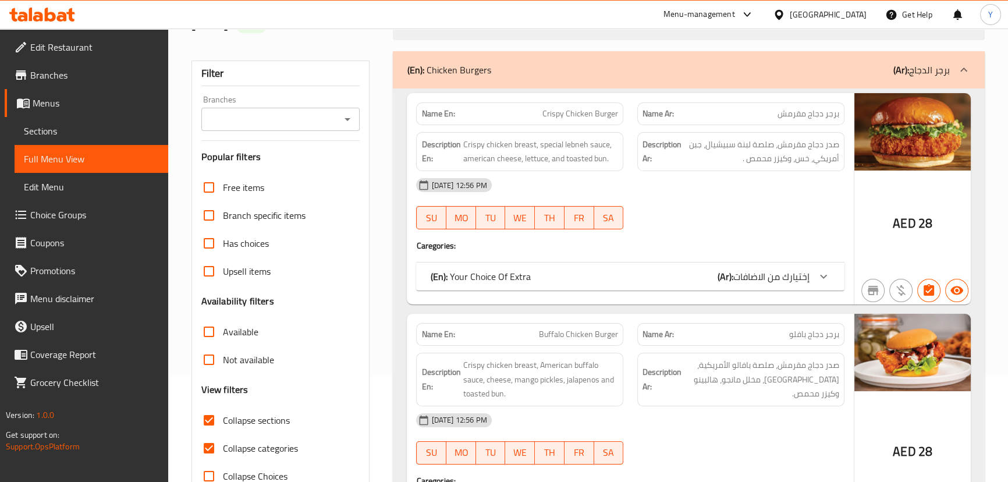
click at [228, 457] on label "Collapse categories" at bounding box center [246, 448] width 103 height 28
click at [223, 457] on input "Collapse categories" at bounding box center [209, 448] width 28 height 28
checkbox input "false"
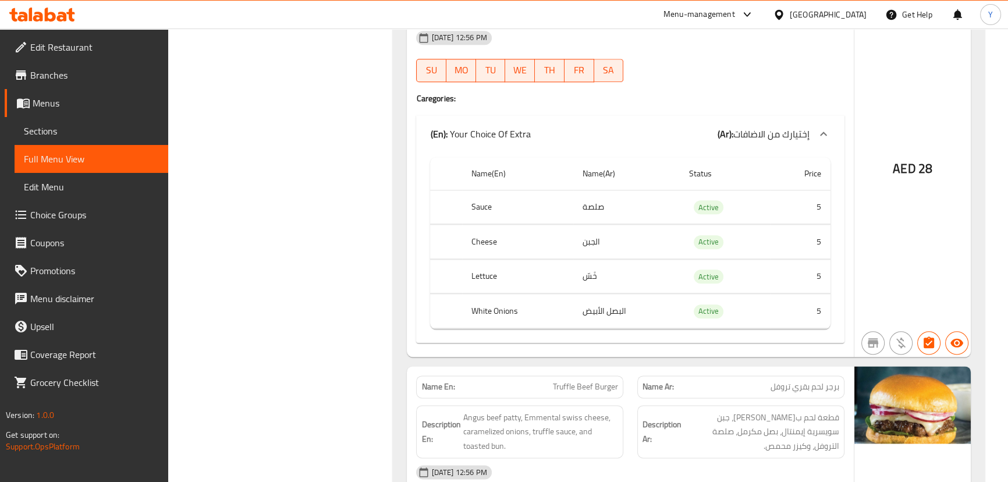
scroll to position [0, 0]
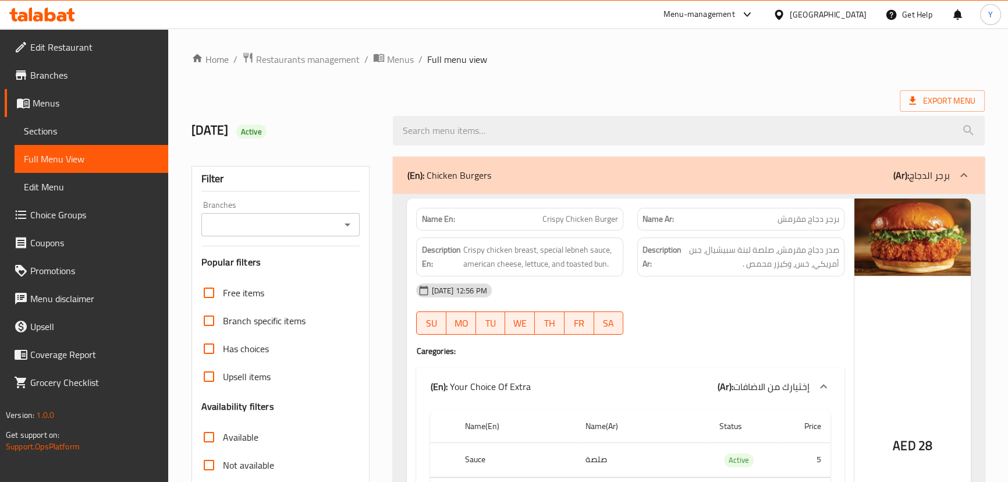
drag, startPoint x: 719, startPoint y: 159, endPoint x: 805, endPoint y: -64, distance: 239.5
click at [954, 100] on span "Export Menu" at bounding box center [942, 101] width 66 height 15
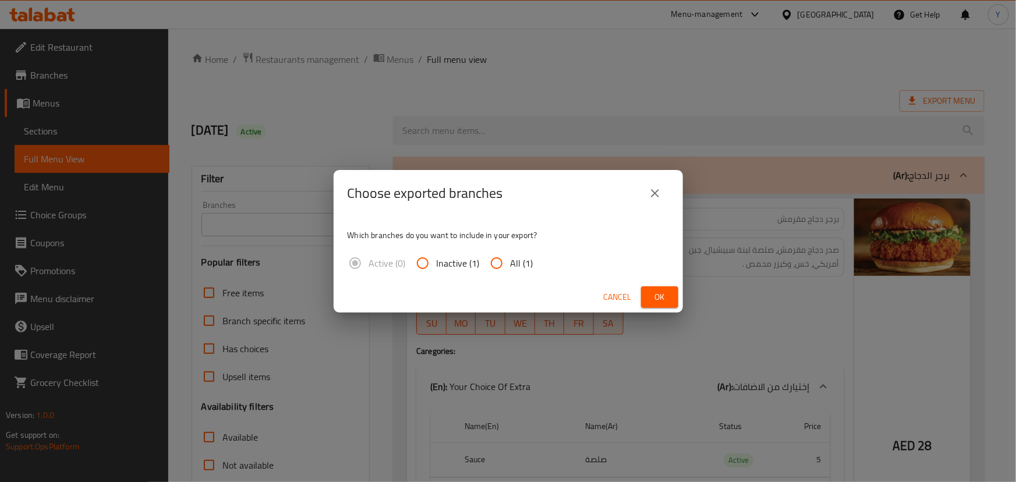
click at [645, 297] on button "Ok" at bounding box center [659, 297] width 37 height 22
